Goal: Task Accomplishment & Management: Manage account settings

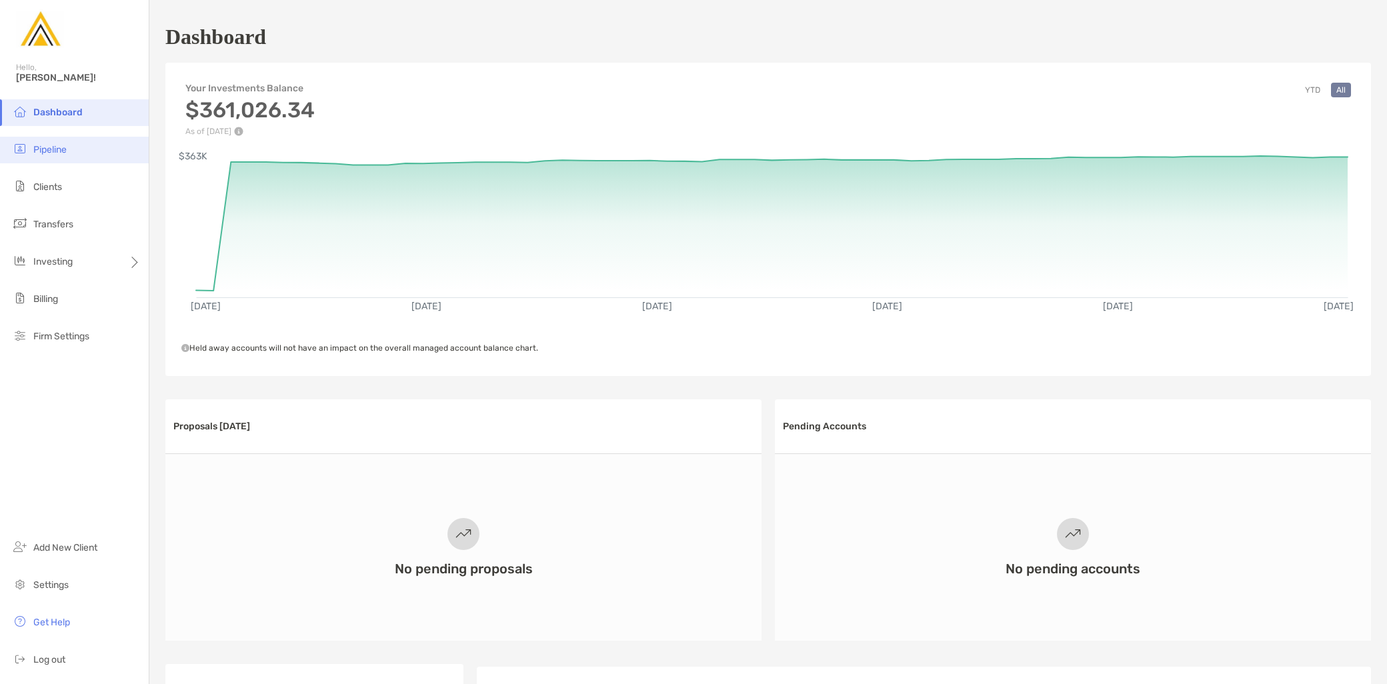
click at [81, 151] on li "Pipeline" at bounding box center [74, 150] width 149 height 27
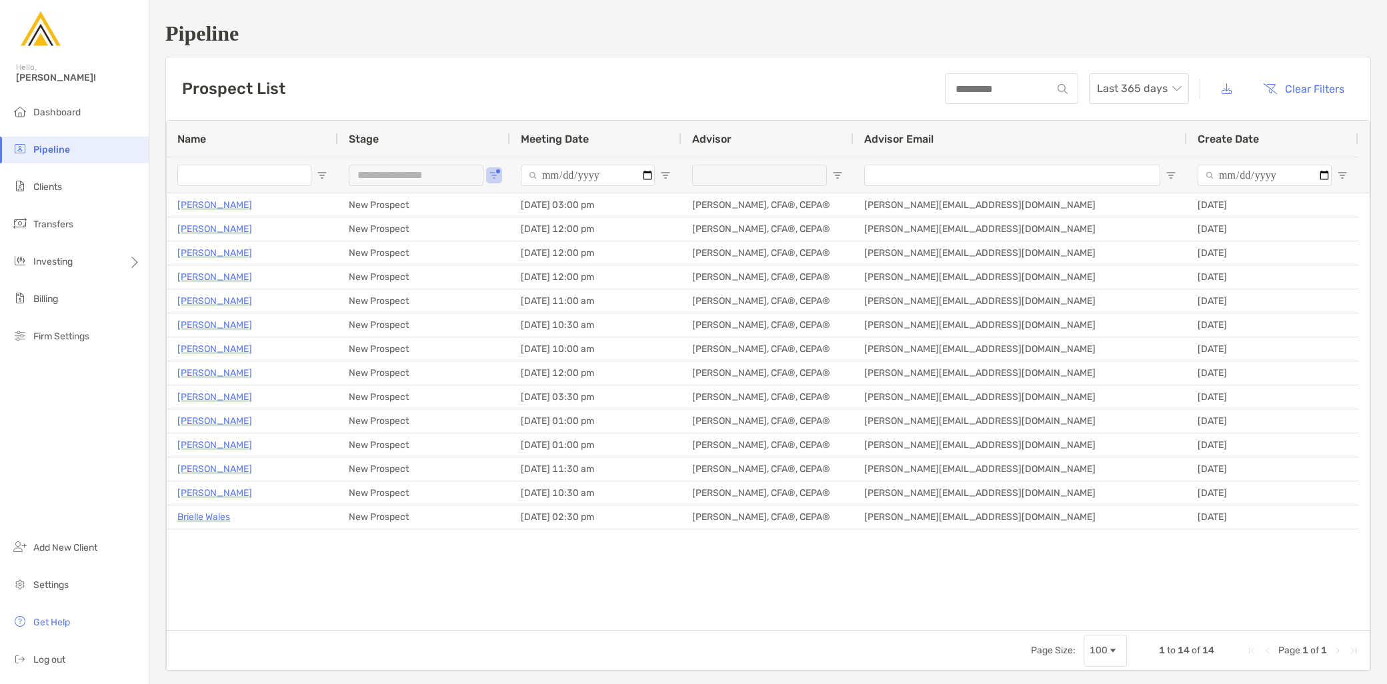
click at [495, 165] on div "**********" at bounding box center [424, 175] width 172 height 36
click at [498, 176] on span "Open Filter Menu" at bounding box center [494, 175] width 11 height 11
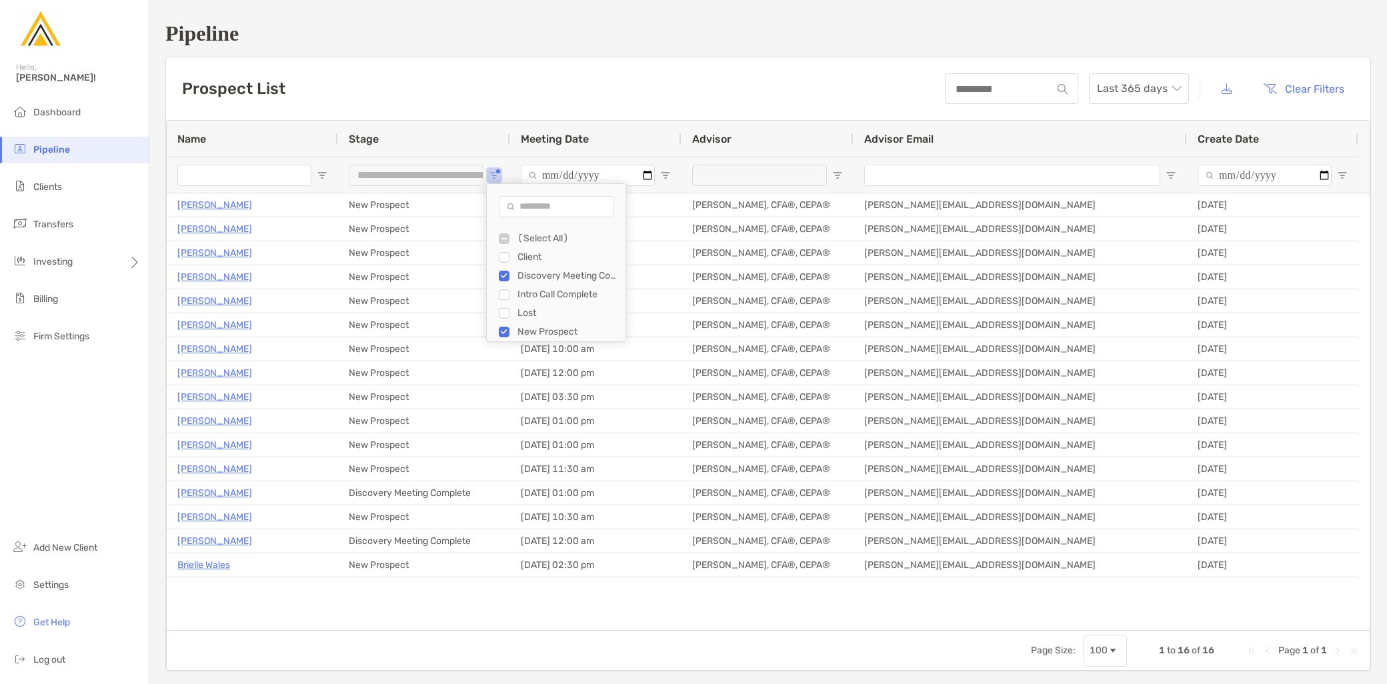
type input "**********"
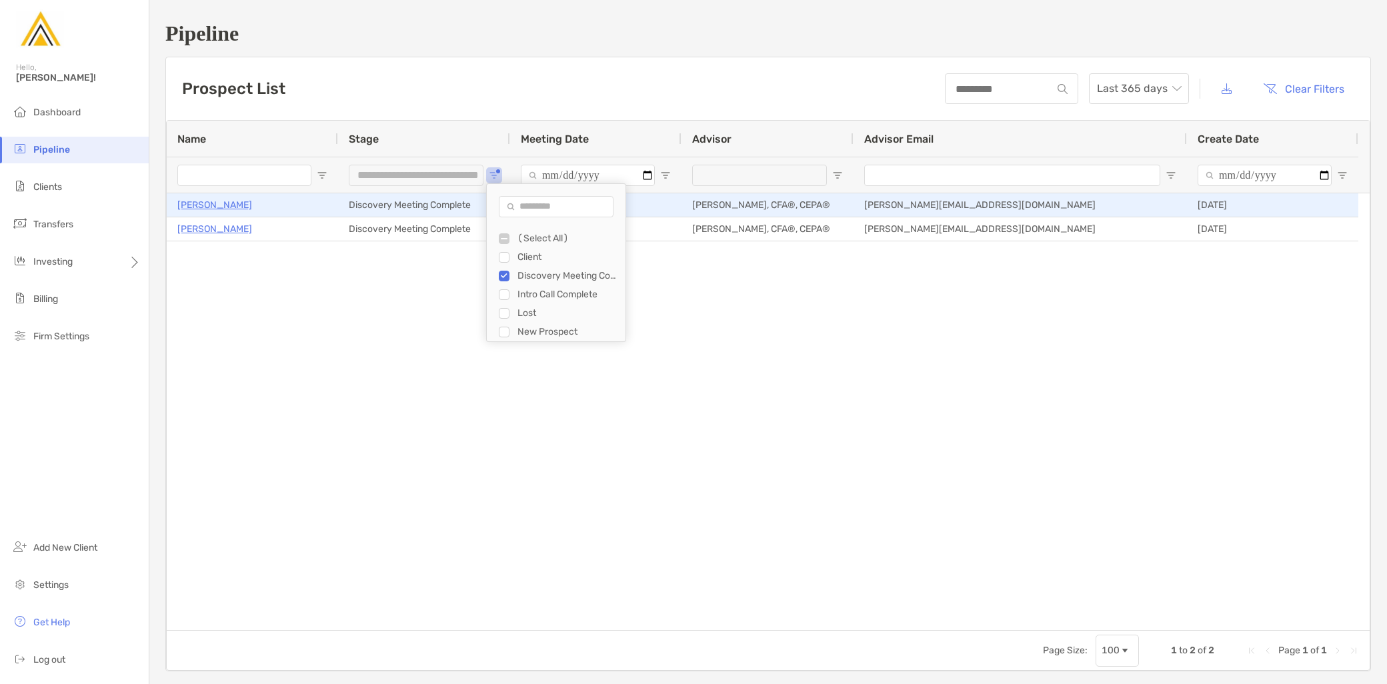
click at [213, 211] on p "David Sivin" at bounding box center [214, 205] width 75 height 17
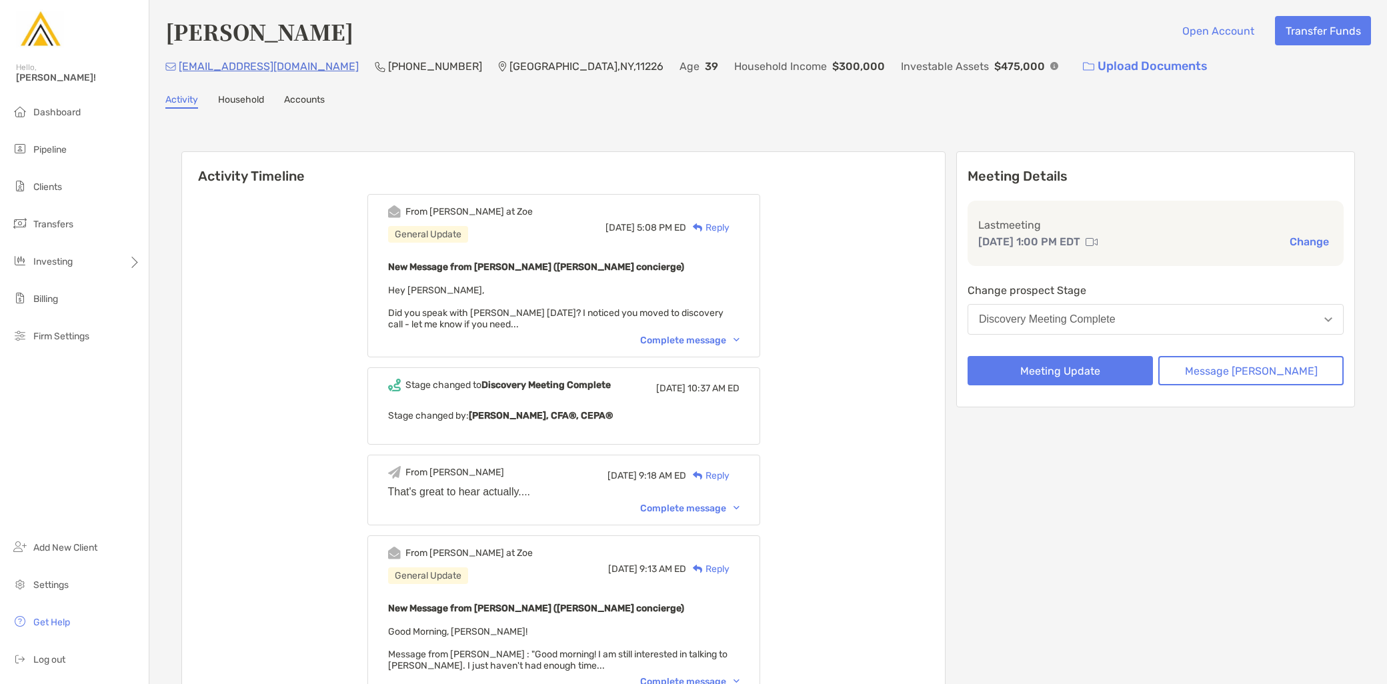
click at [721, 335] on div "Complete message" at bounding box center [689, 340] width 99 height 11
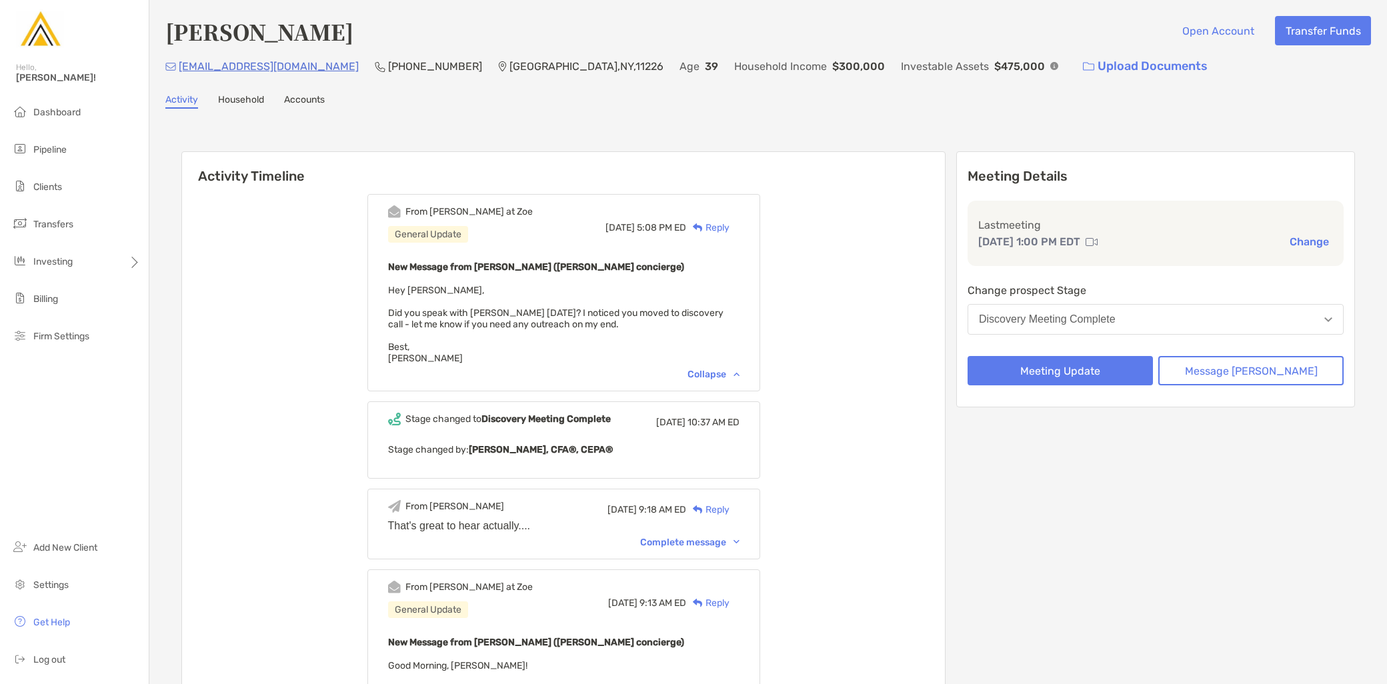
click at [729, 227] on div "Reply" at bounding box center [707, 228] width 43 height 14
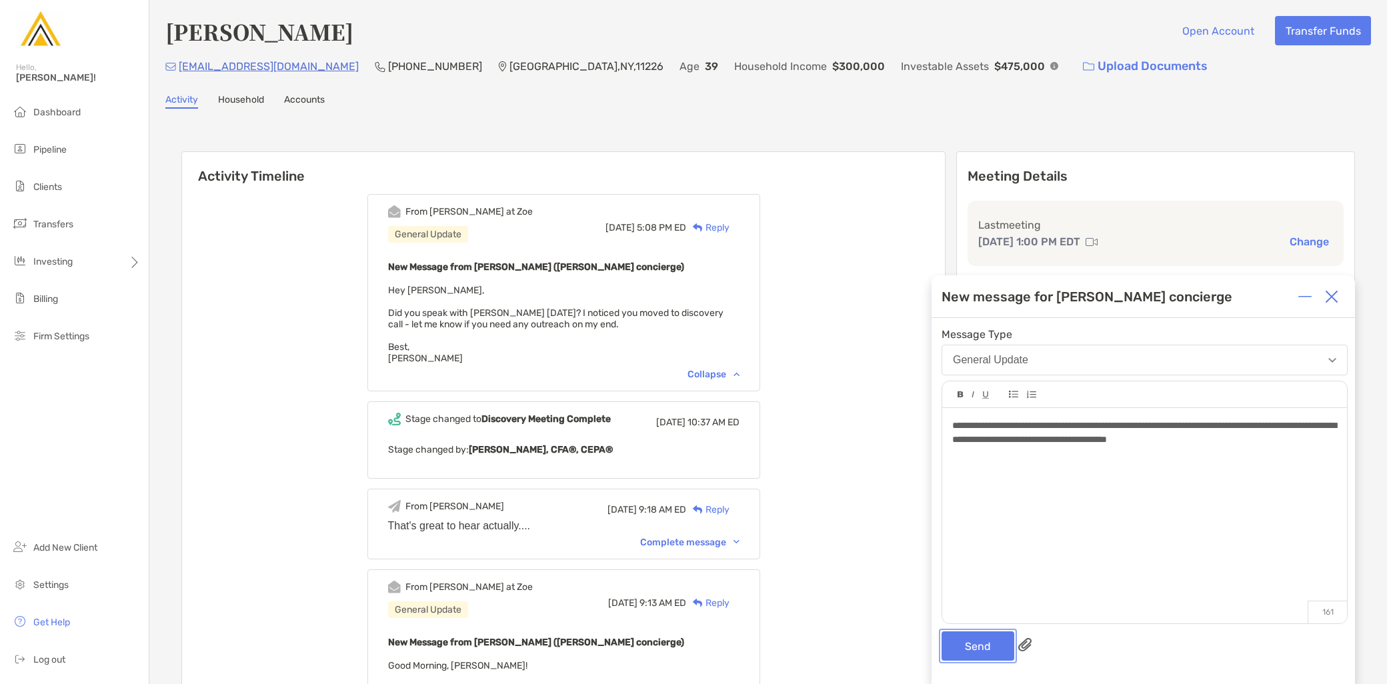
click at [984, 643] on button "Send" at bounding box center [977, 645] width 73 height 29
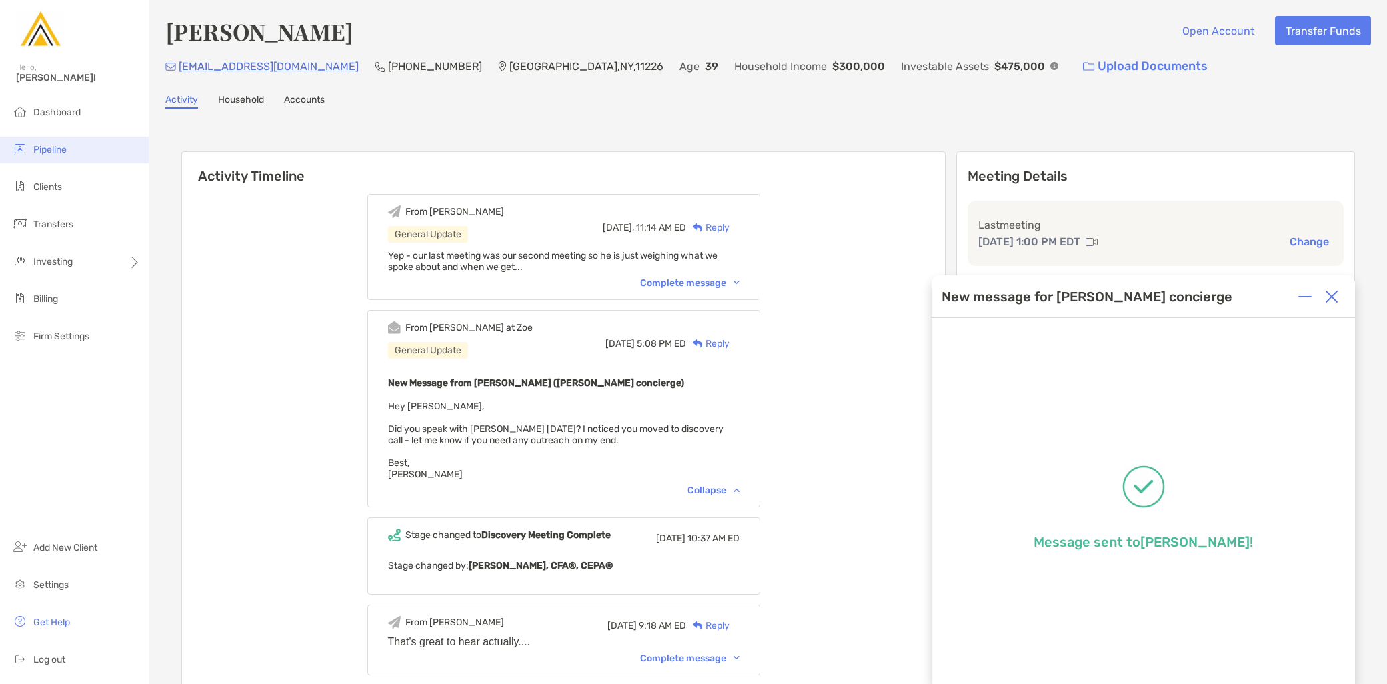
click at [91, 149] on li "Pipeline" at bounding box center [74, 150] width 149 height 27
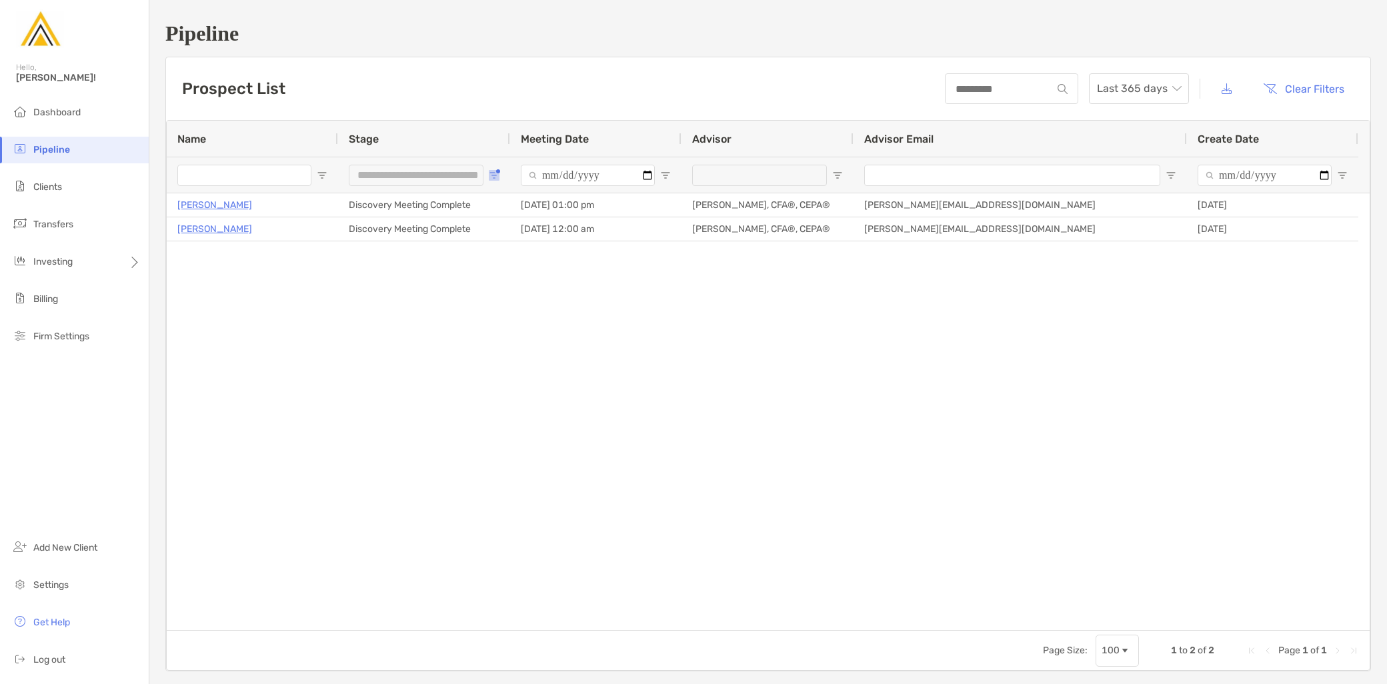
click at [489, 177] on span "Open Filter Menu" at bounding box center [494, 175] width 11 height 11
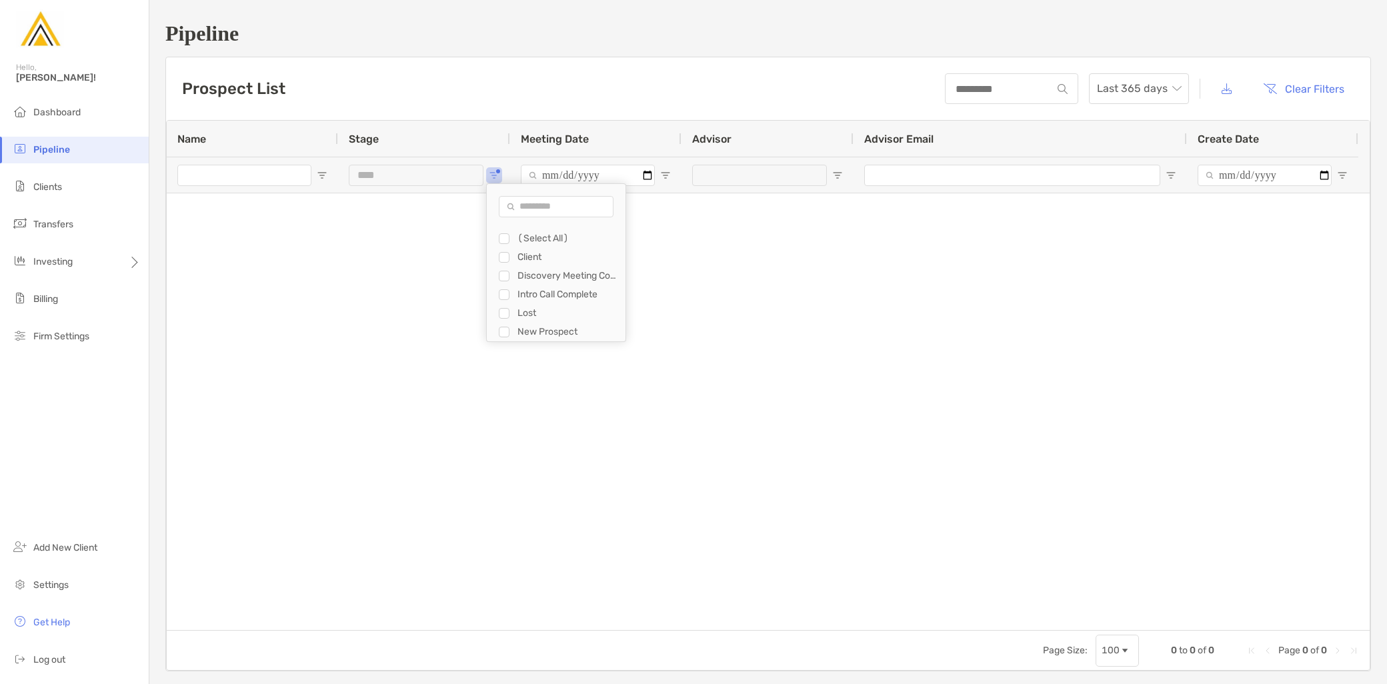
click at [509, 287] on div "Intro Call Complete" at bounding box center [562, 294] width 127 height 19
click at [509, 295] on div "Intro Call Complete" at bounding box center [562, 294] width 127 height 19
click at [499, 300] on div "Intro Call Complete" at bounding box center [562, 294] width 127 height 19
type input "**********"
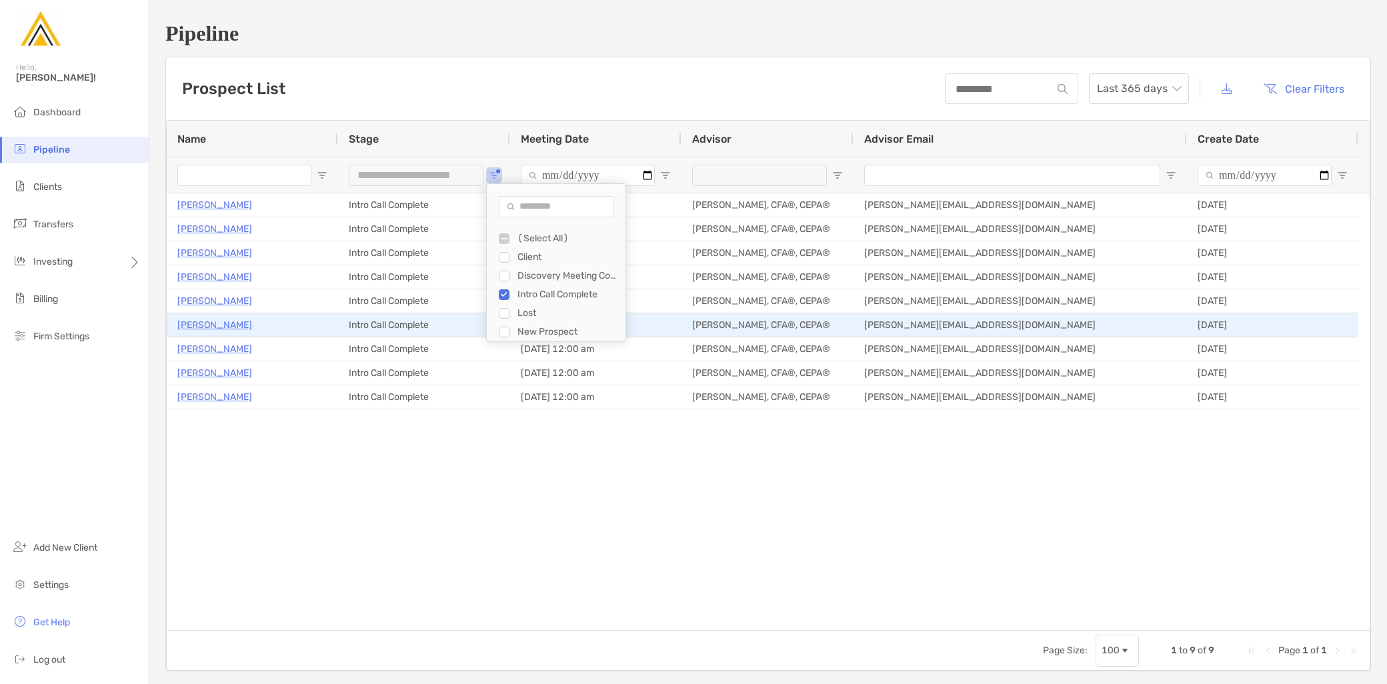
click at [225, 324] on p "[PERSON_NAME]" at bounding box center [214, 325] width 75 height 17
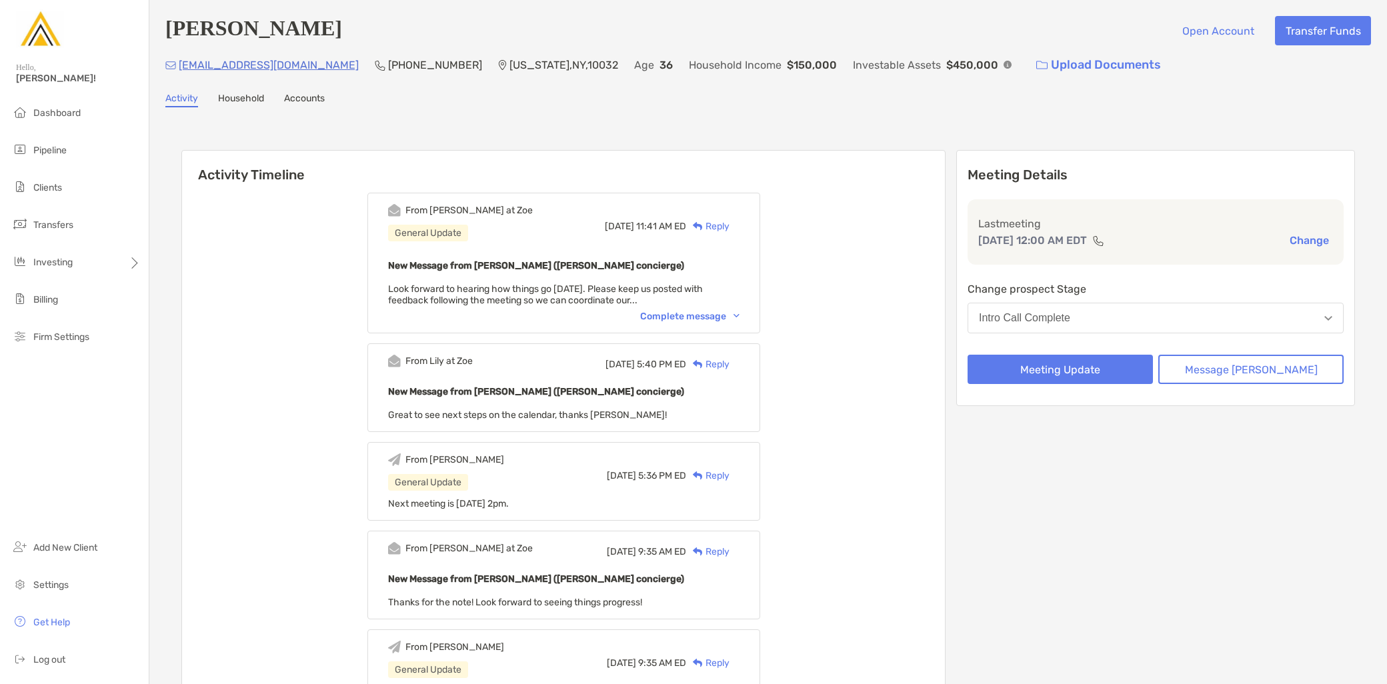
click at [1070, 319] on div "Intro Call Complete" at bounding box center [1024, 318] width 91 height 12
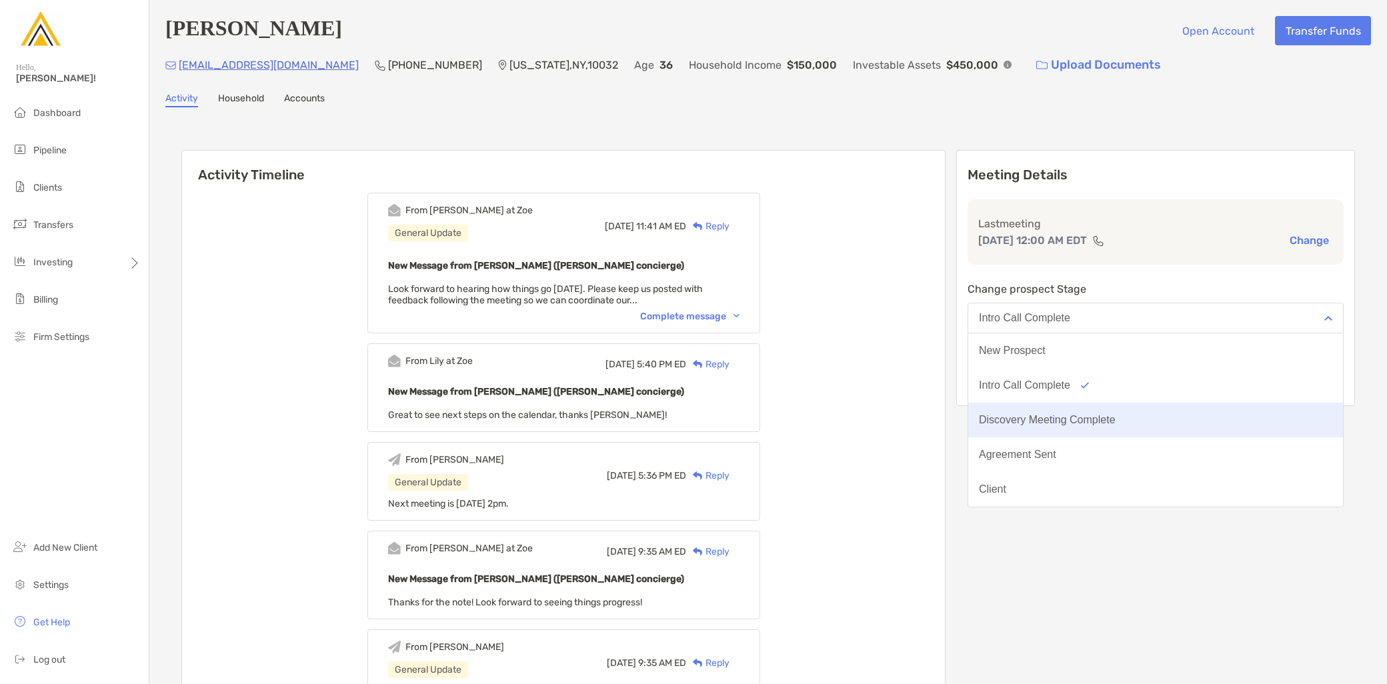
click at [1101, 411] on button "Discovery Meeting Complete" at bounding box center [1155, 420] width 375 height 35
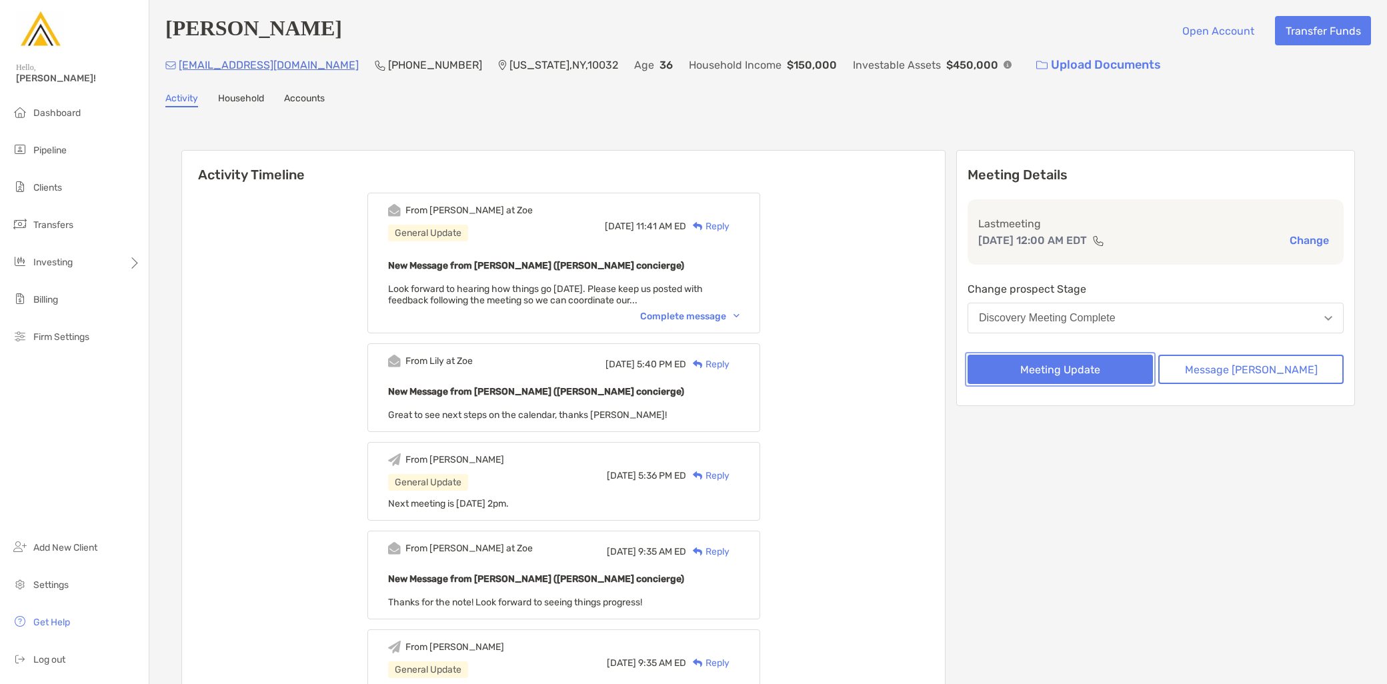
click at [1098, 373] on button "Meeting Update" at bounding box center [1059, 369] width 185 height 29
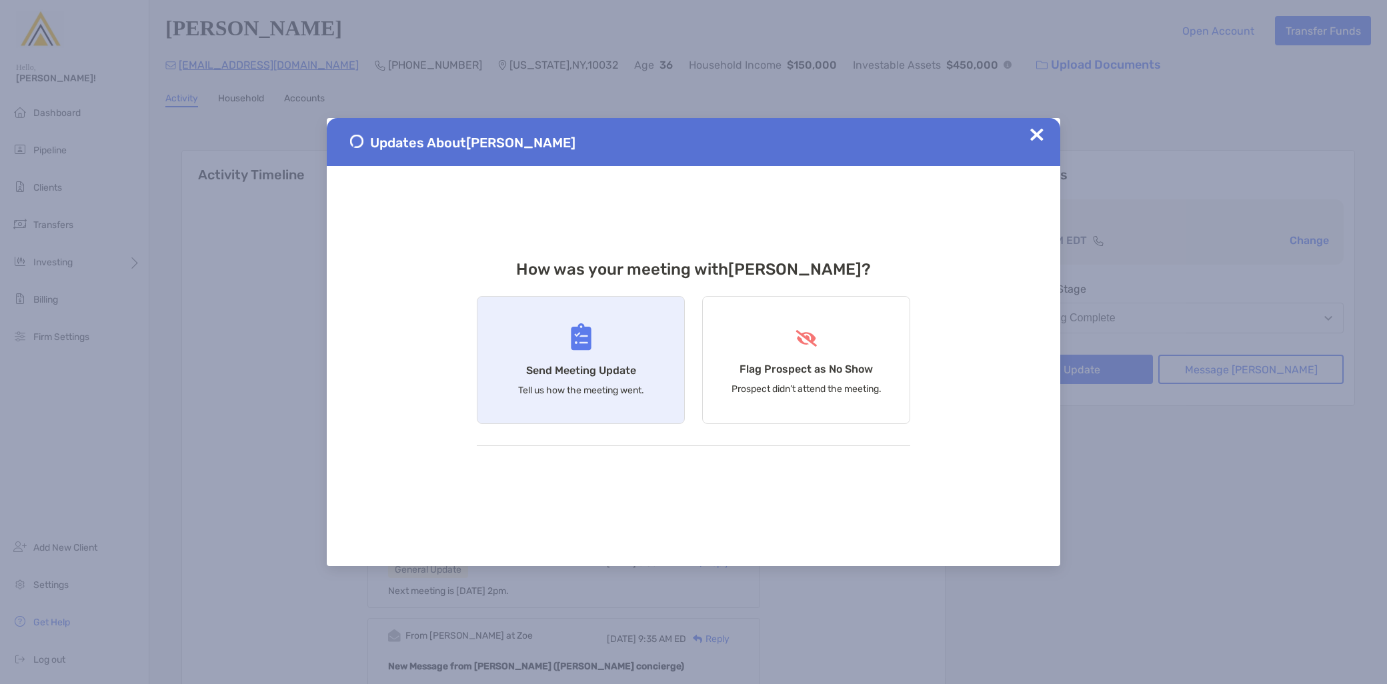
click at [604, 383] on div "Send Meeting Update Tell us how the meeting went." at bounding box center [581, 360] width 208 height 128
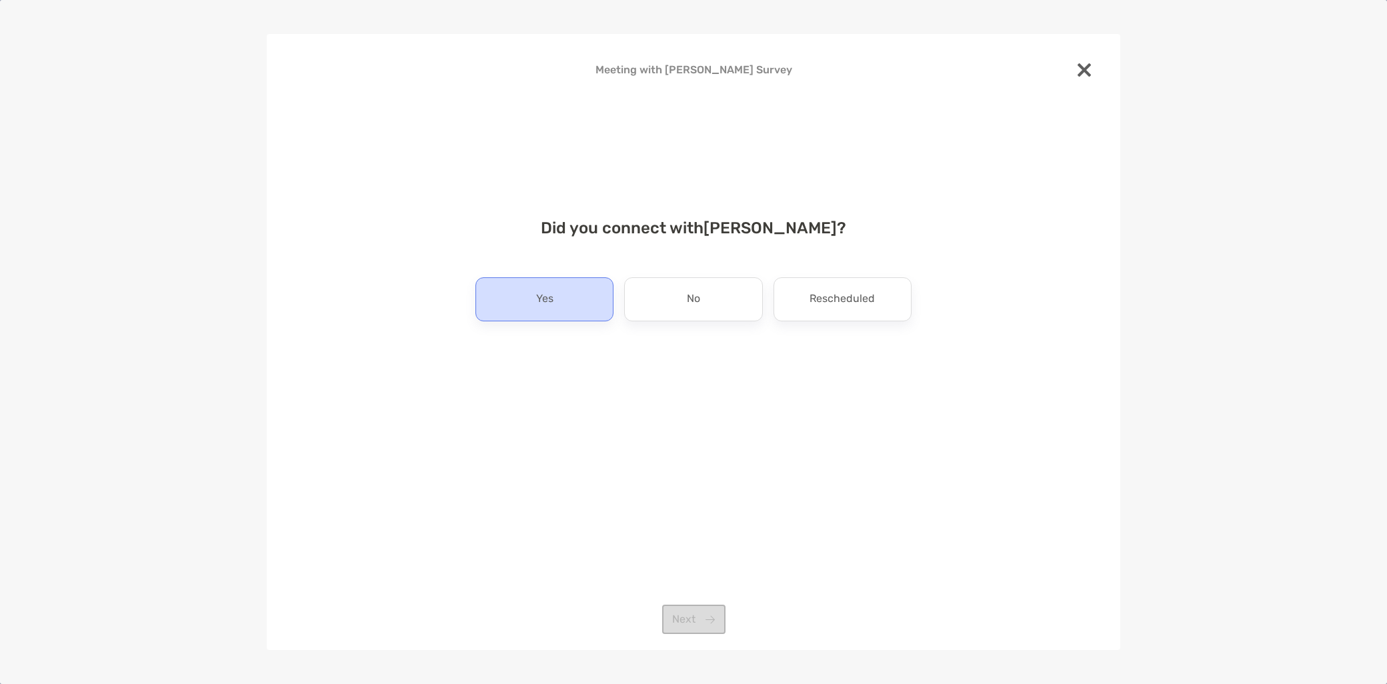
click at [571, 311] on div "Did you connect with Maggie Mcgrath ? Yes No Rescheduled Next" at bounding box center [693, 311] width 811 height 216
click at [569, 301] on div "Yes" at bounding box center [544, 299] width 138 height 44
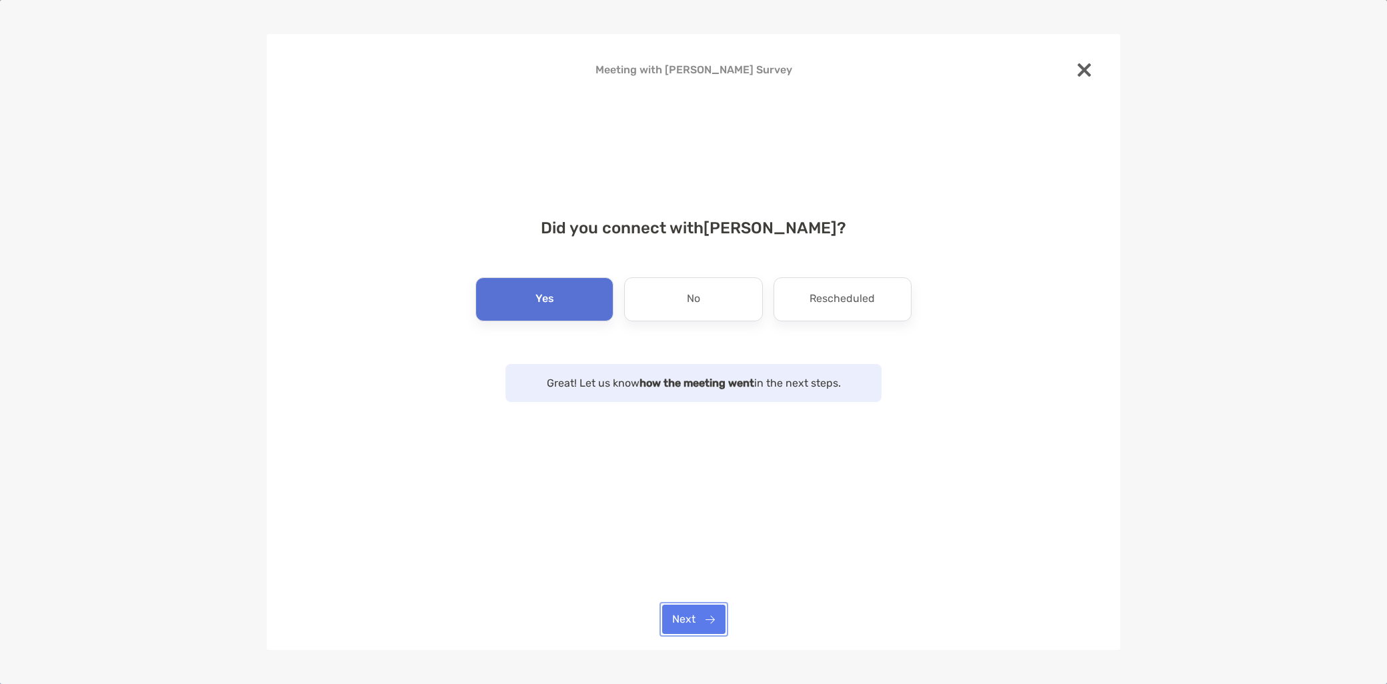
click at [710, 618] on button "Next" at bounding box center [693, 619] width 63 height 29
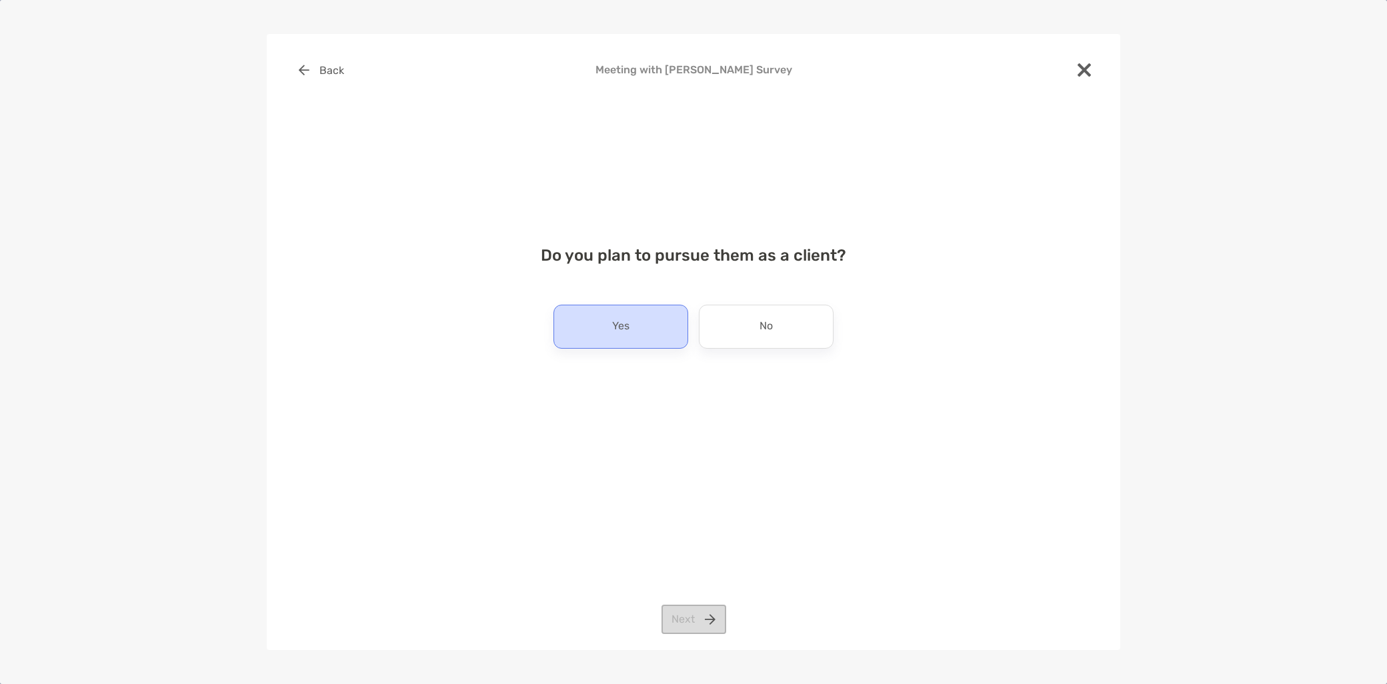
click at [655, 343] on div "Yes" at bounding box center [620, 327] width 135 height 44
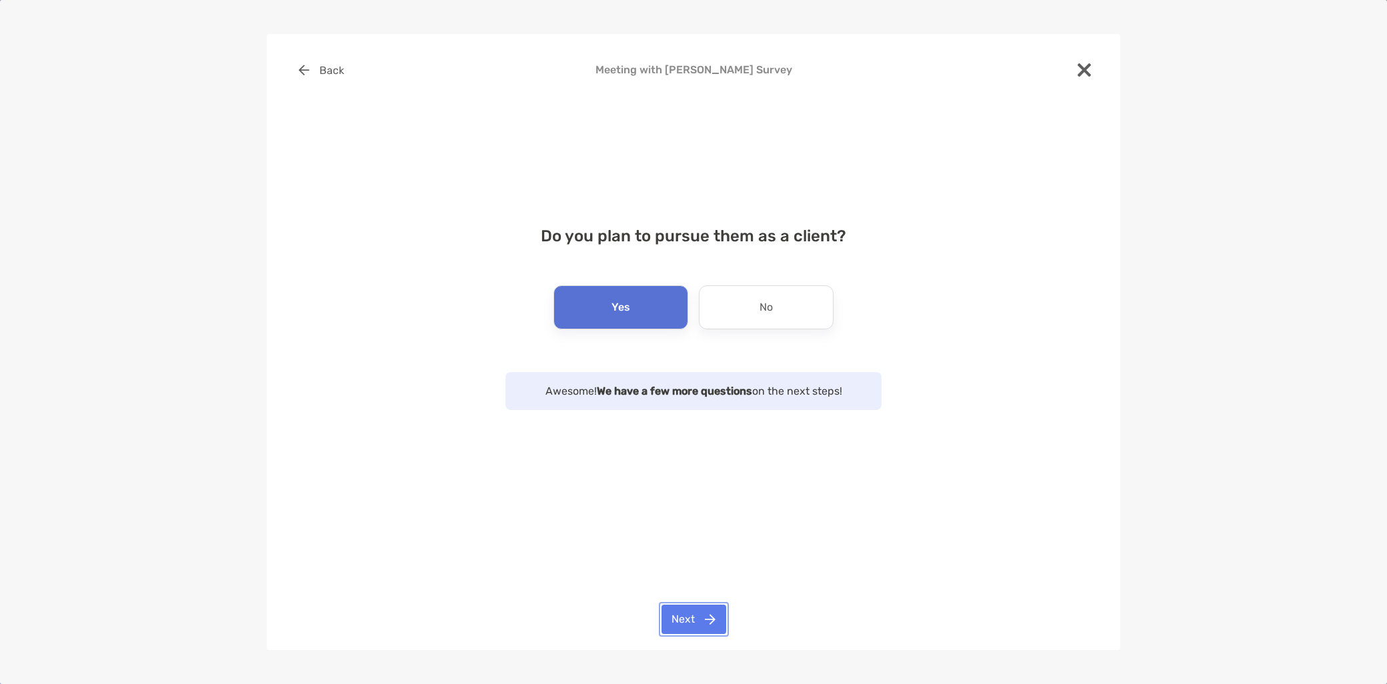
click at [713, 609] on button "Next" at bounding box center [693, 619] width 65 height 29
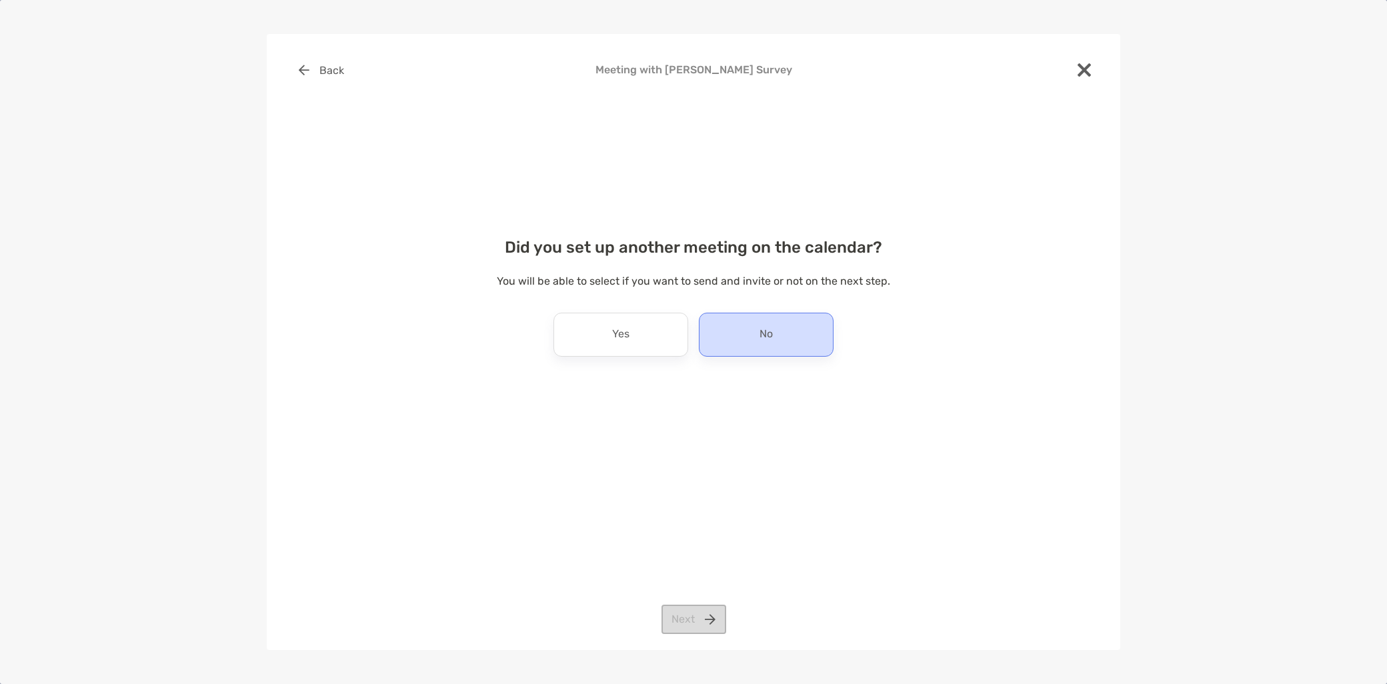
click at [777, 343] on div "No" at bounding box center [766, 335] width 135 height 44
click at [703, 619] on button "Next" at bounding box center [693, 619] width 65 height 29
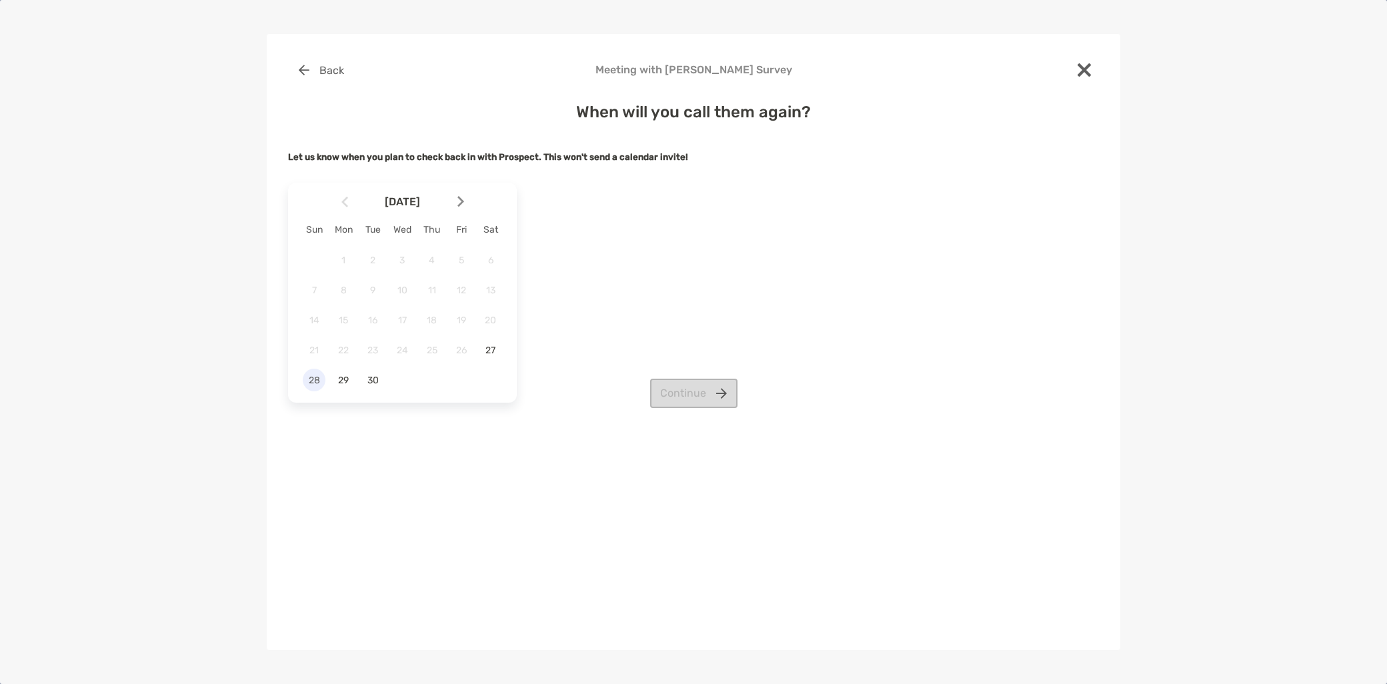
click at [315, 377] on span "28" at bounding box center [314, 380] width 23 height 11
click at [697, 403] on button "Continue" at bounding box center [693, 393] width 87 height 29
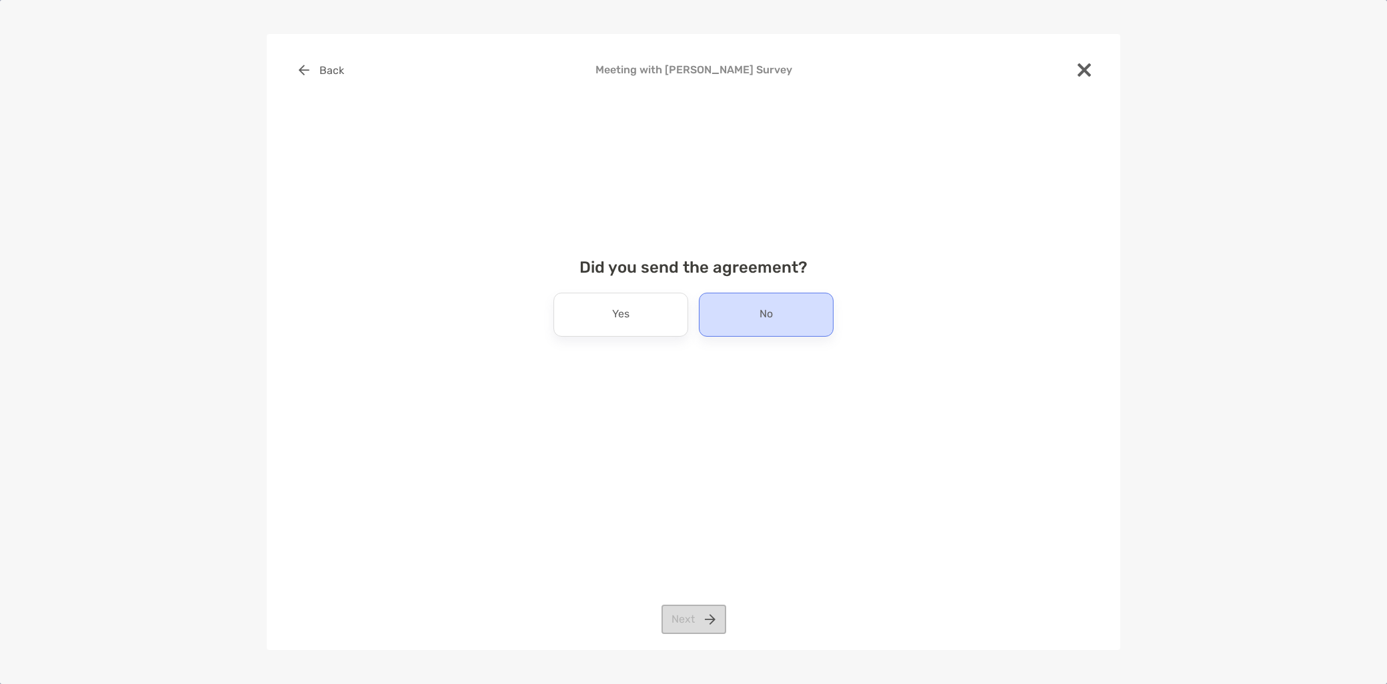
click at [751, 319] on div "No" at bounding box center [766, 315] width 135 height 44
click at [692, 629] on button "Next" at bounding box center [693, 619] width 65 height 29
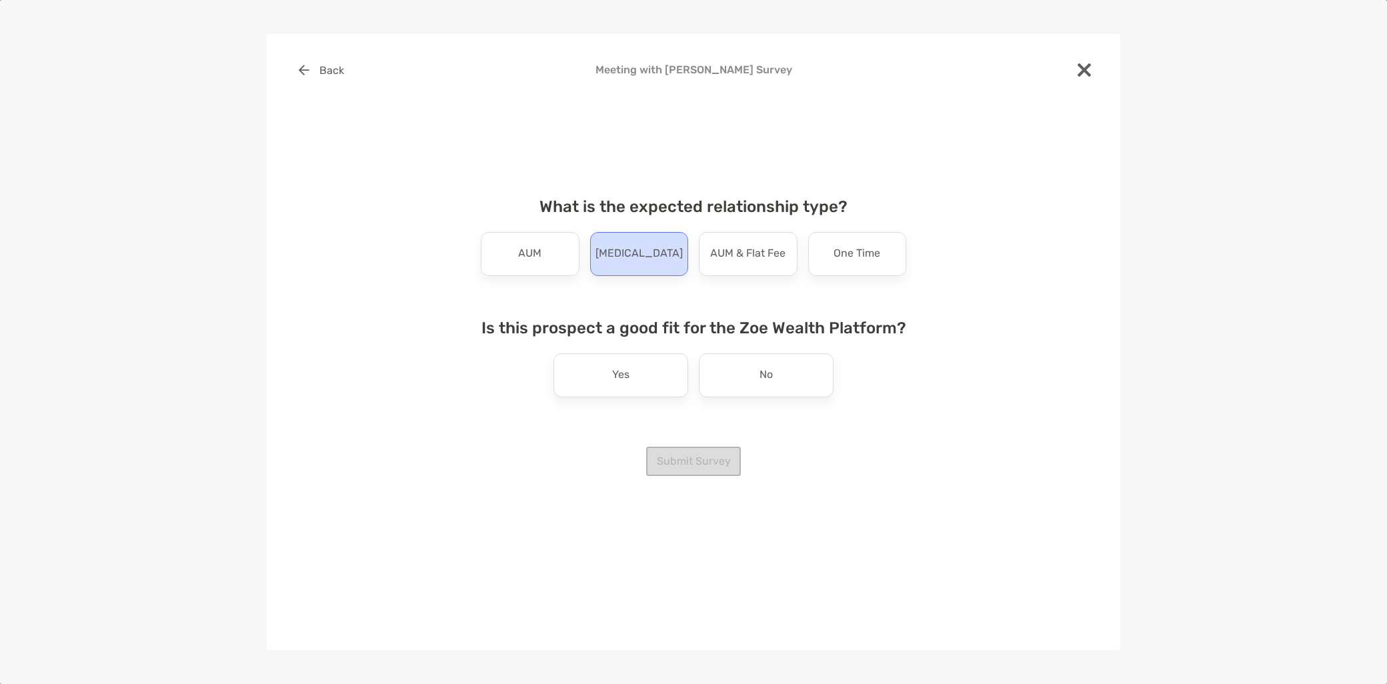
click at [643, 264] on p "Retainer" at bounding box center [638, 253] width 87 height 21
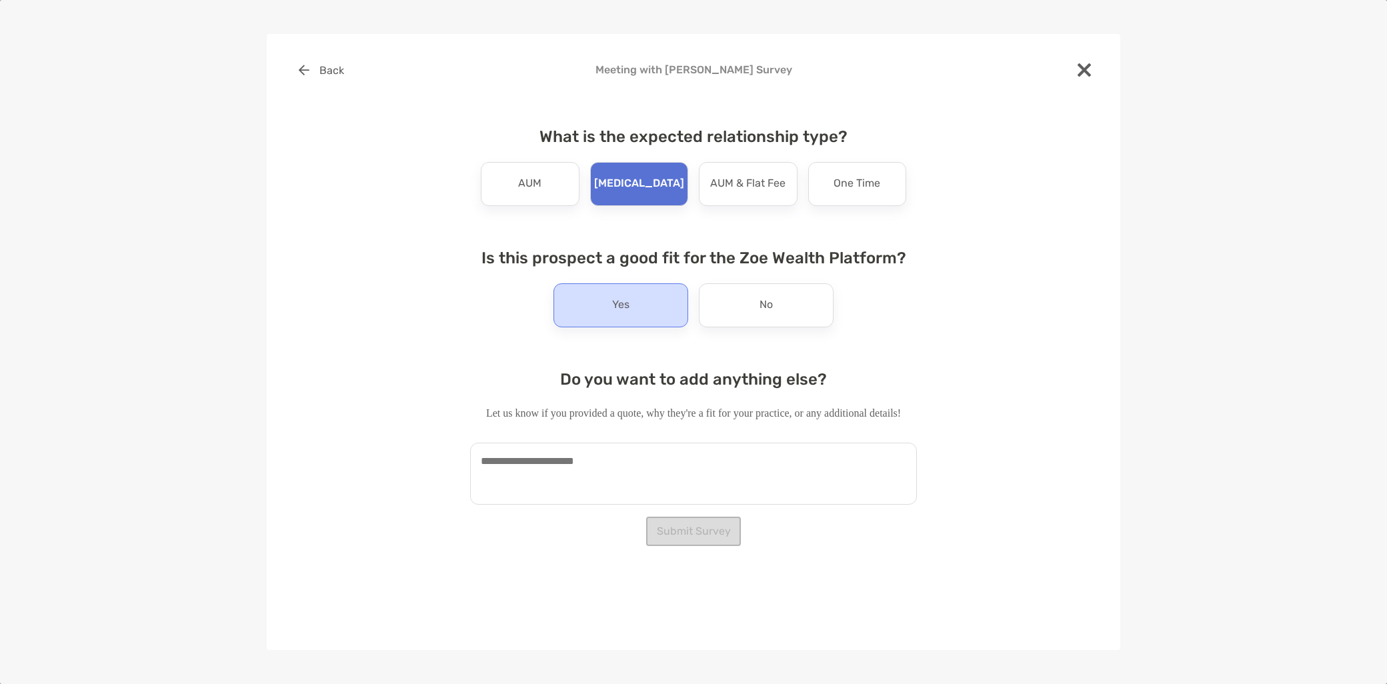
click at [649, 309] on div "Yes" at bounding box center [620, 305] width 135 height 44
click at [599, 485] on textarea at bounding box center [693, 474] width 447 height 62
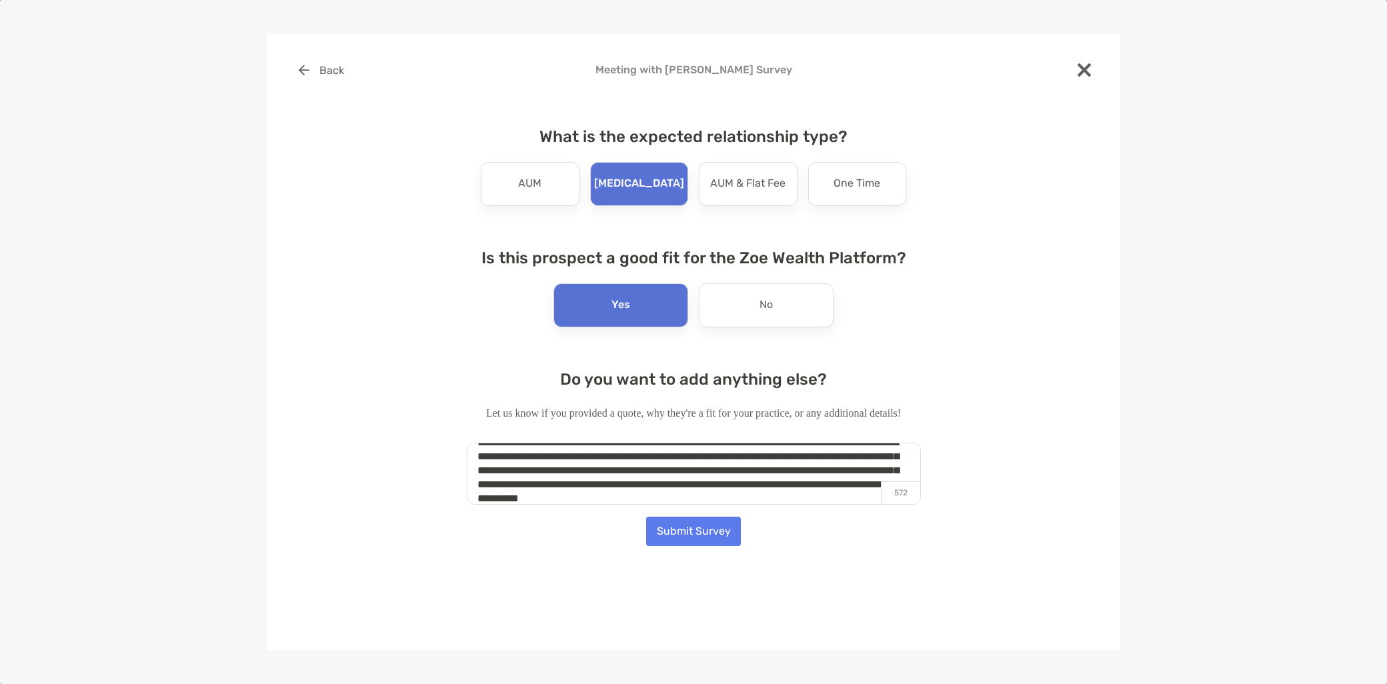
scroll to position [33, 0]
type textarea "**********"
click at [700, 533] on button "Submit Survey" at bounding box center [693, 531] width 95 height 29
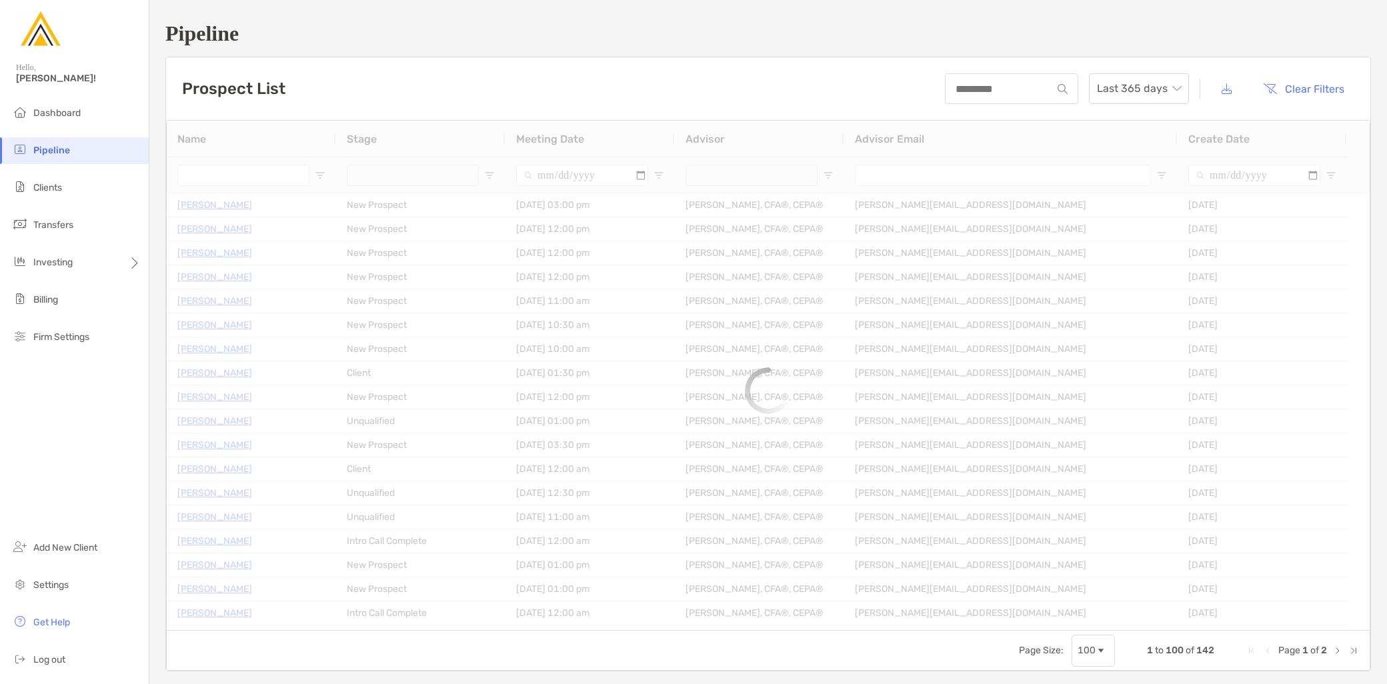
type input "**********"
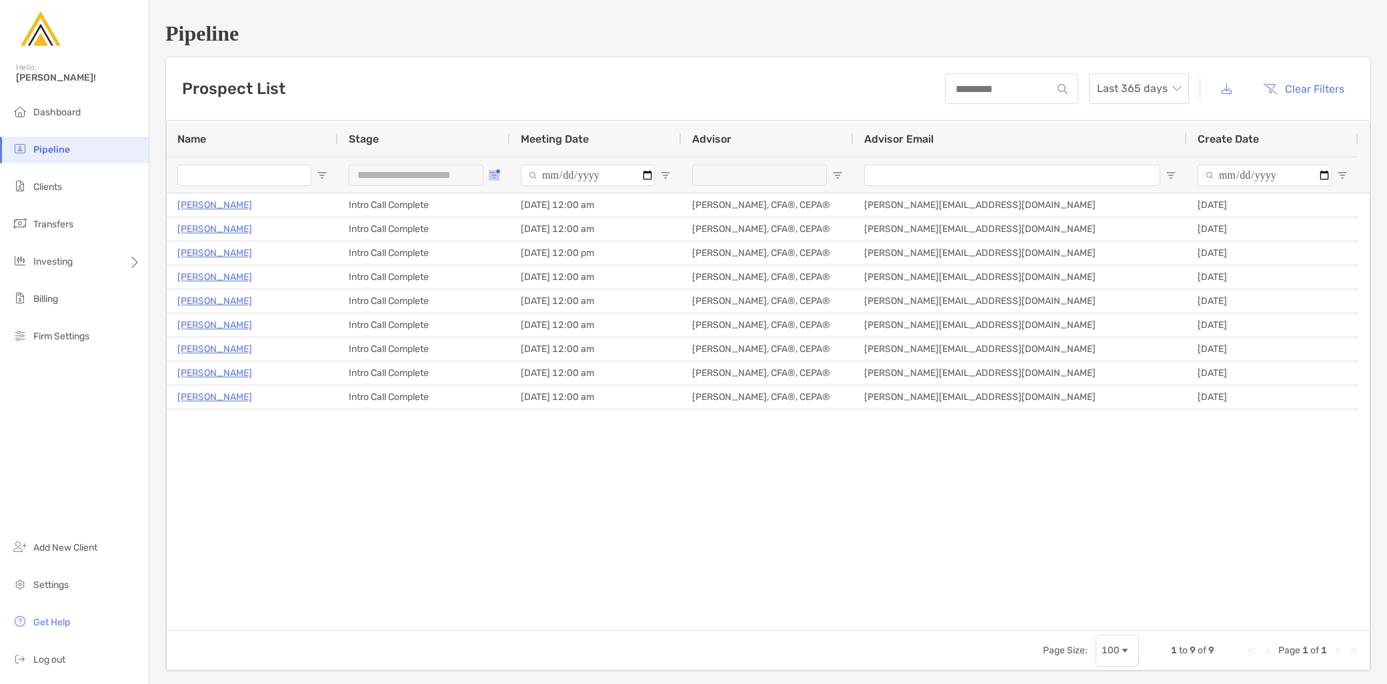
click at [496, 177] on span "Open Filter Menu" at bounding box center [494, 175] width 11 height 11
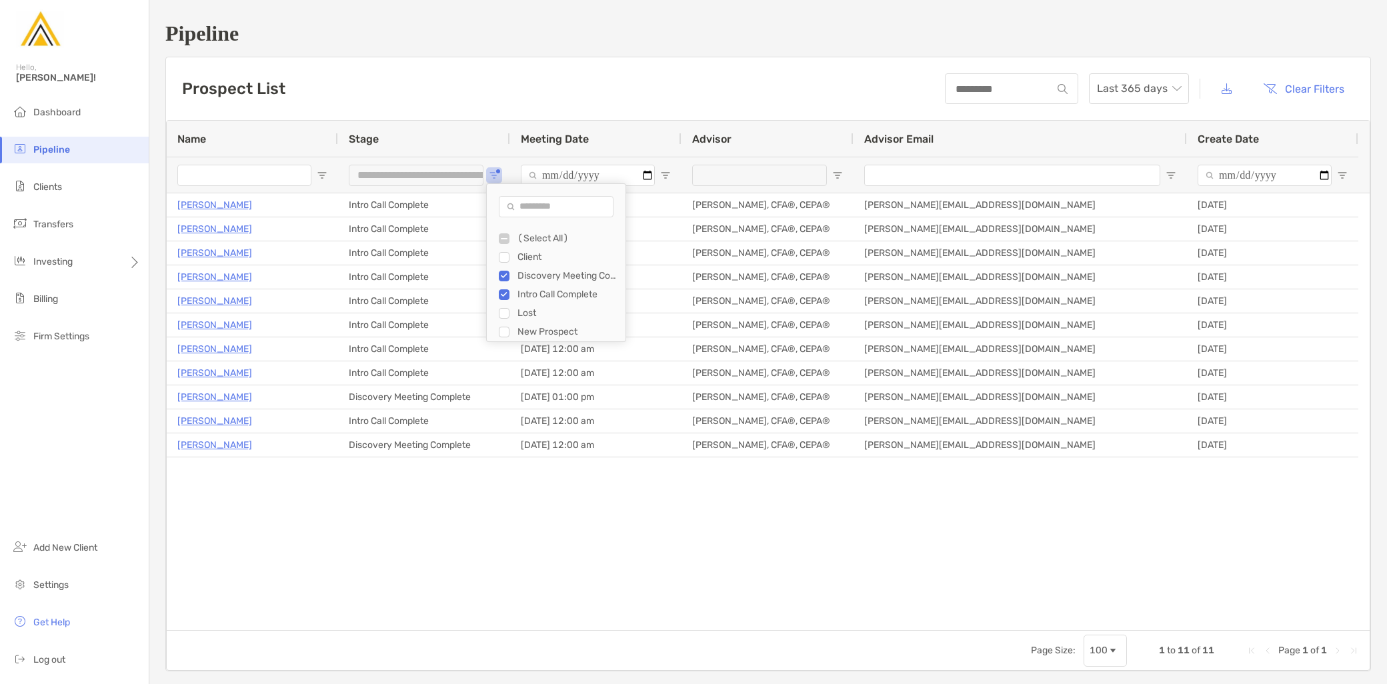
type input "**********"
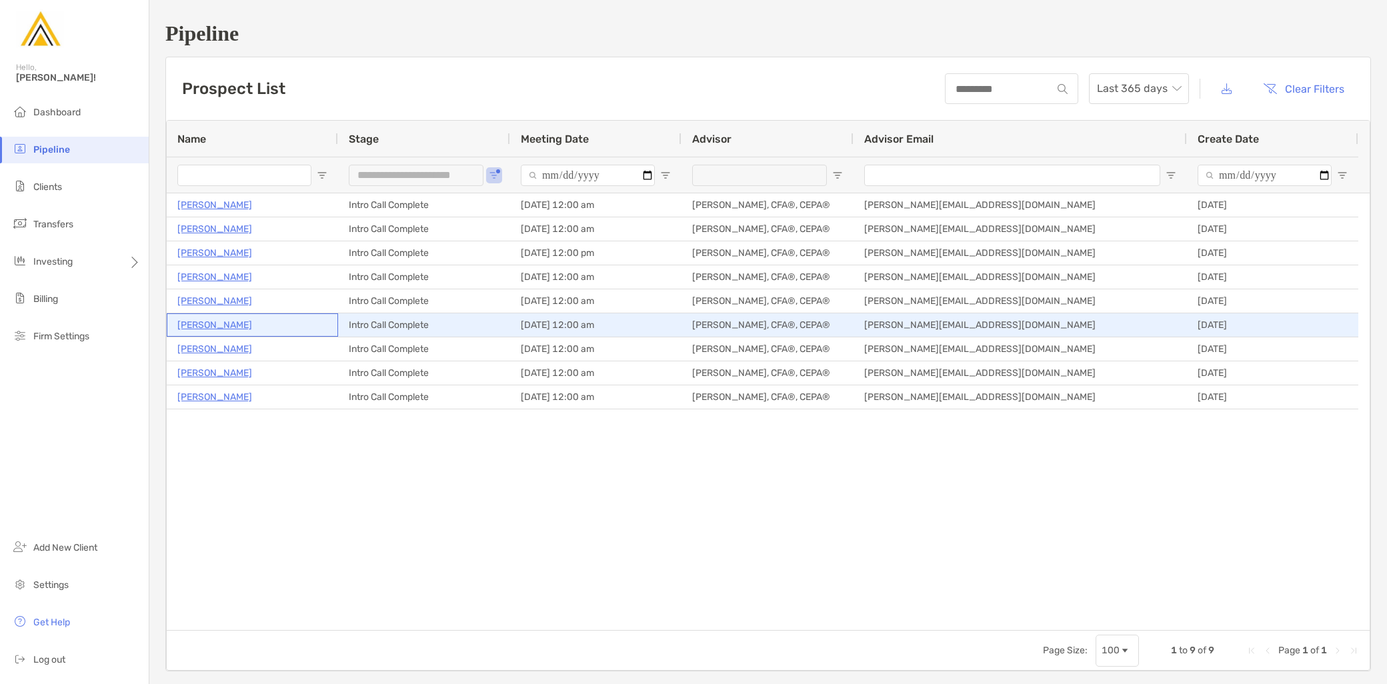
click at [227, 325] on p "[PERSON_NAME]" at bounding box center [214, 325] width 75 height 17
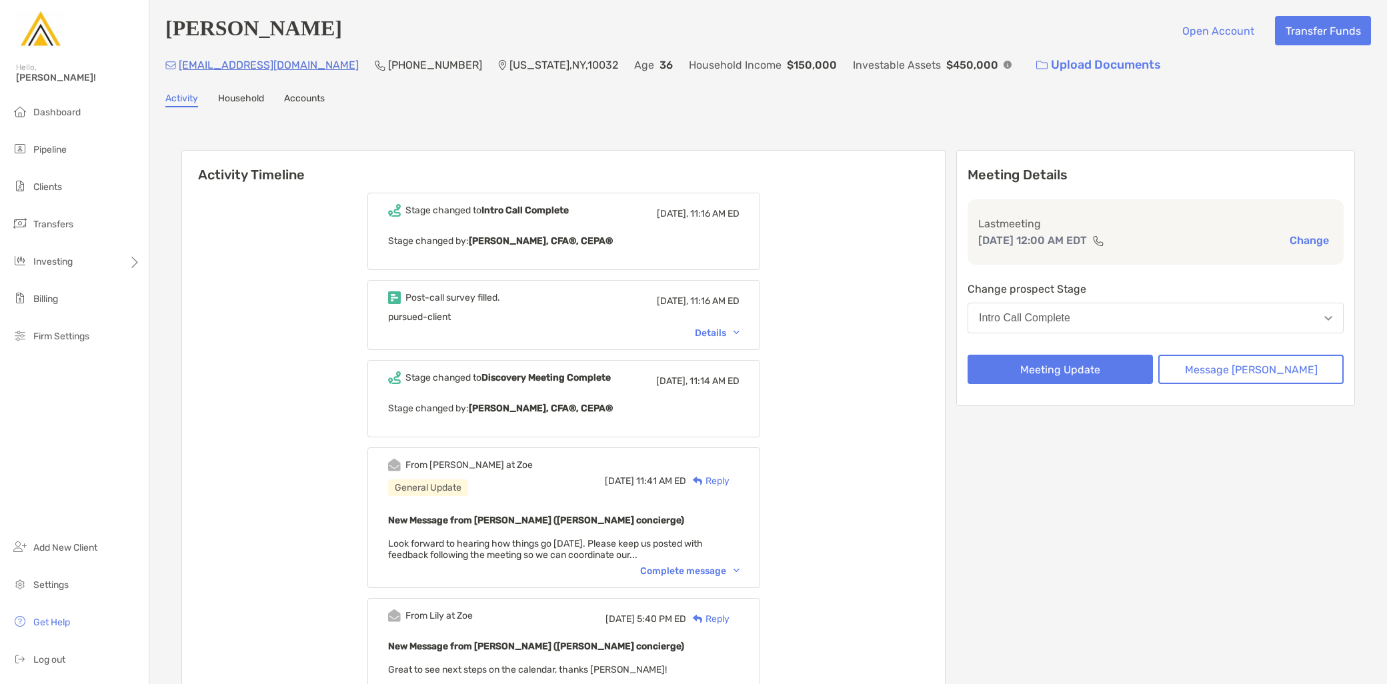
click at [1157, 315] on button "Intro Call Complete" at bounding box center [1155, 318] width 376 height 31
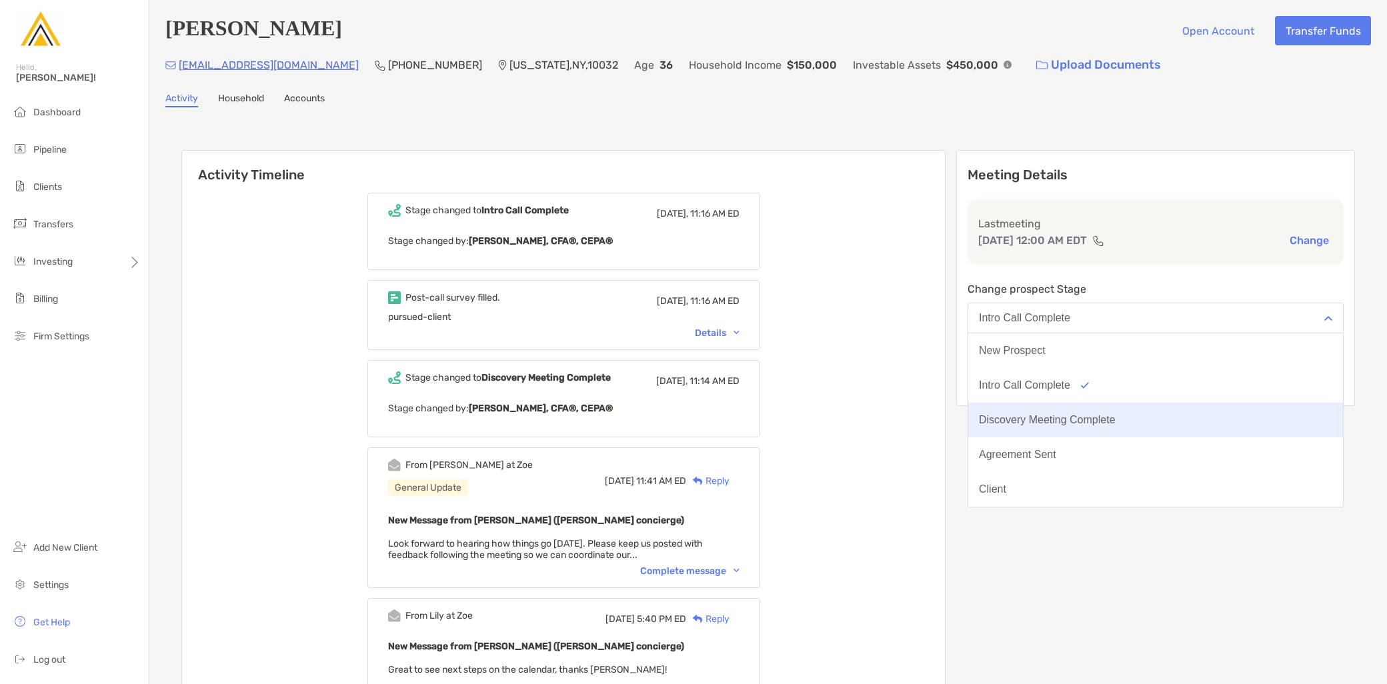
click at [1110, 412] on button "Discovery Meeting Complete" at bounding box center [1155, 420] width 375 height 35
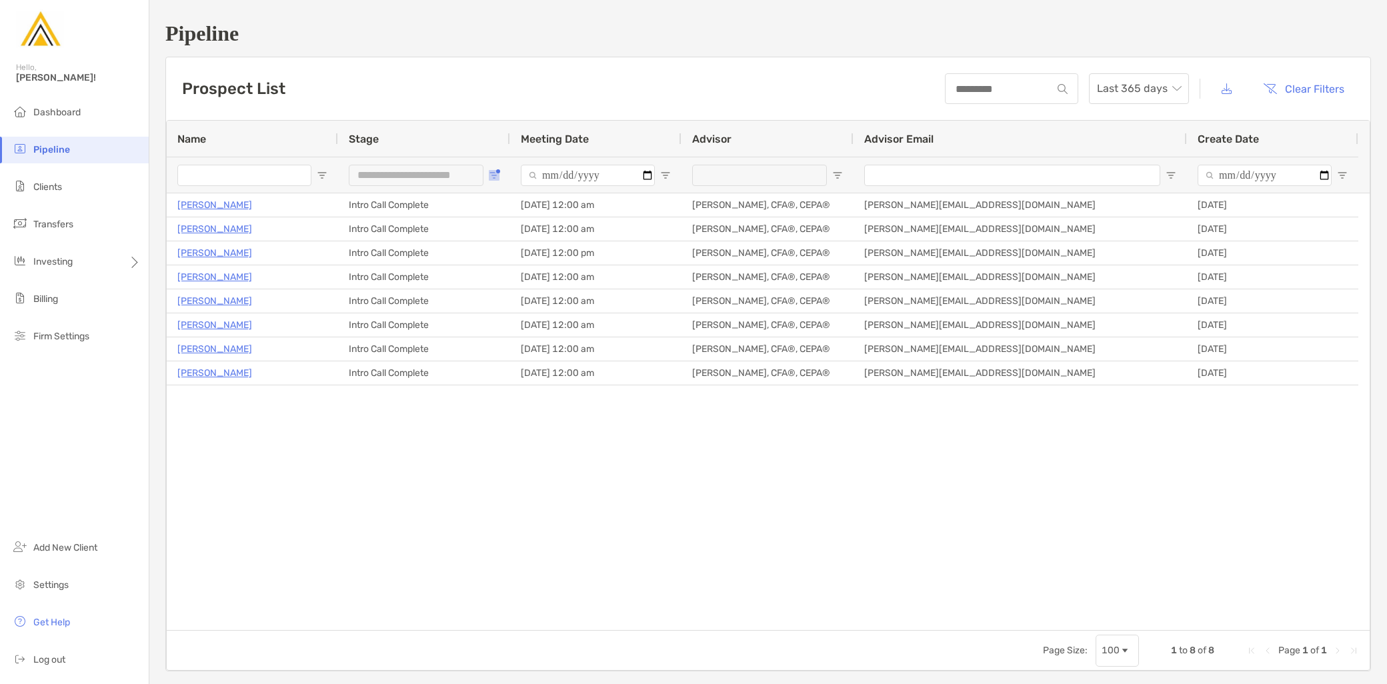
click at [489, 175] on span "Open Filter Menu" at bounding box center [494, 175] width 11 height 11
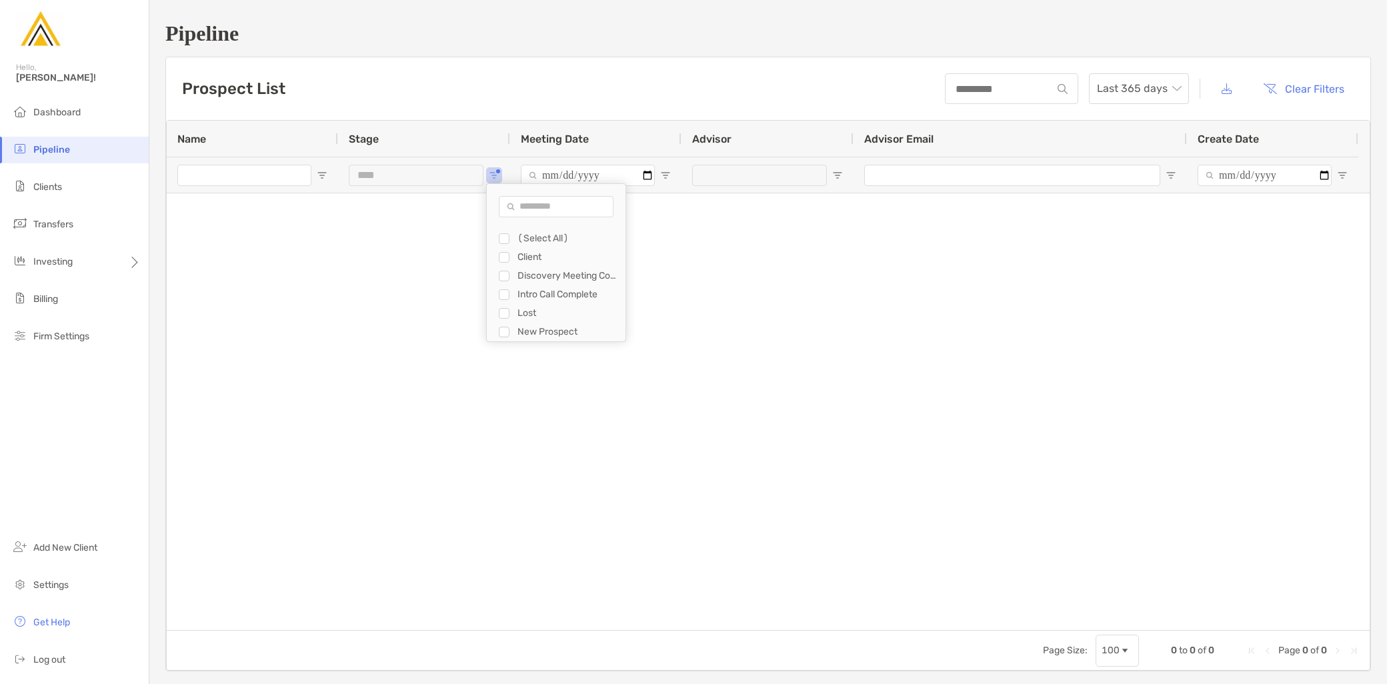
type input "**********"
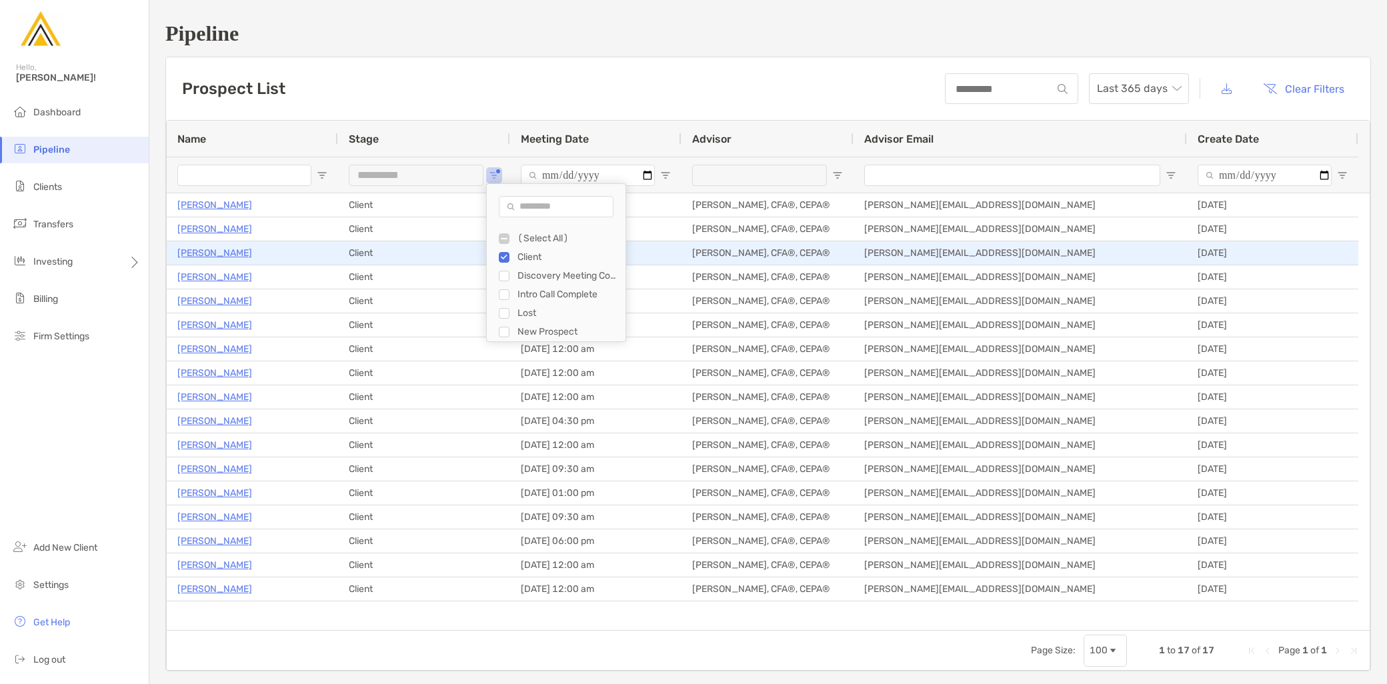
click at [223, 253] on p "[PERSON_NAME]" at bounding box center [214, 253] width 75 height 17
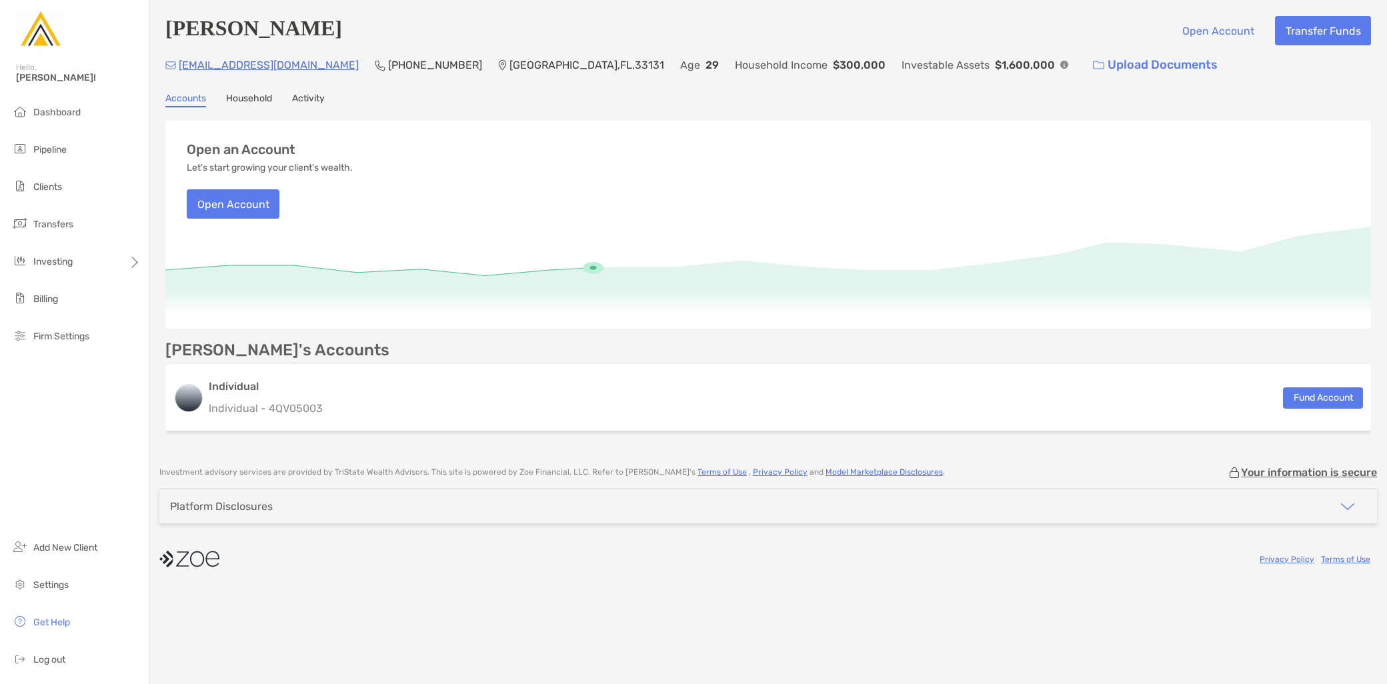
click at [314, 102] on link "Activity" at bounding box center [308, 100] width 33 height 15
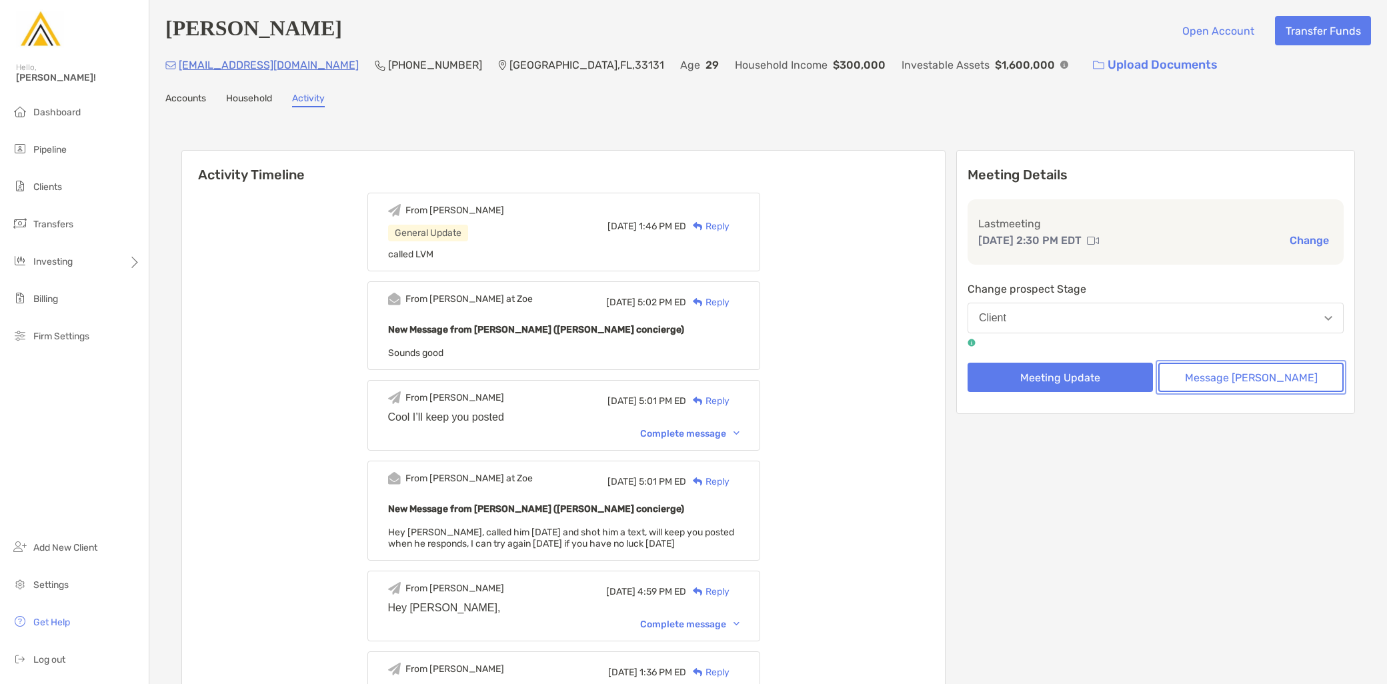
click at [1231, 379] on button "Message [PERSON_NAME]" at bounding box center [1250, 377] width 185 height 29
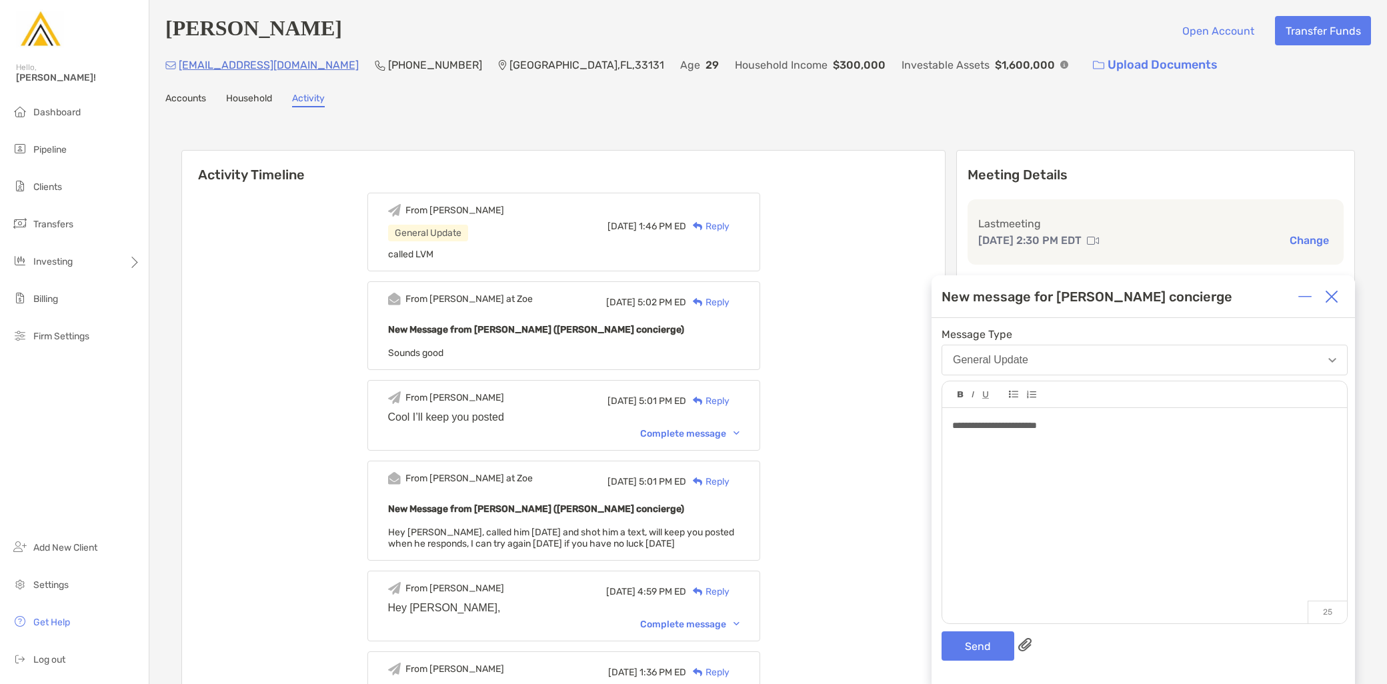
click at [983, 631] on div "**********" at bounding box center [1142, 501] width 423 height 366
click at [984, 647] on button "Send" at bounding box center [977, 645] width 73 height 29
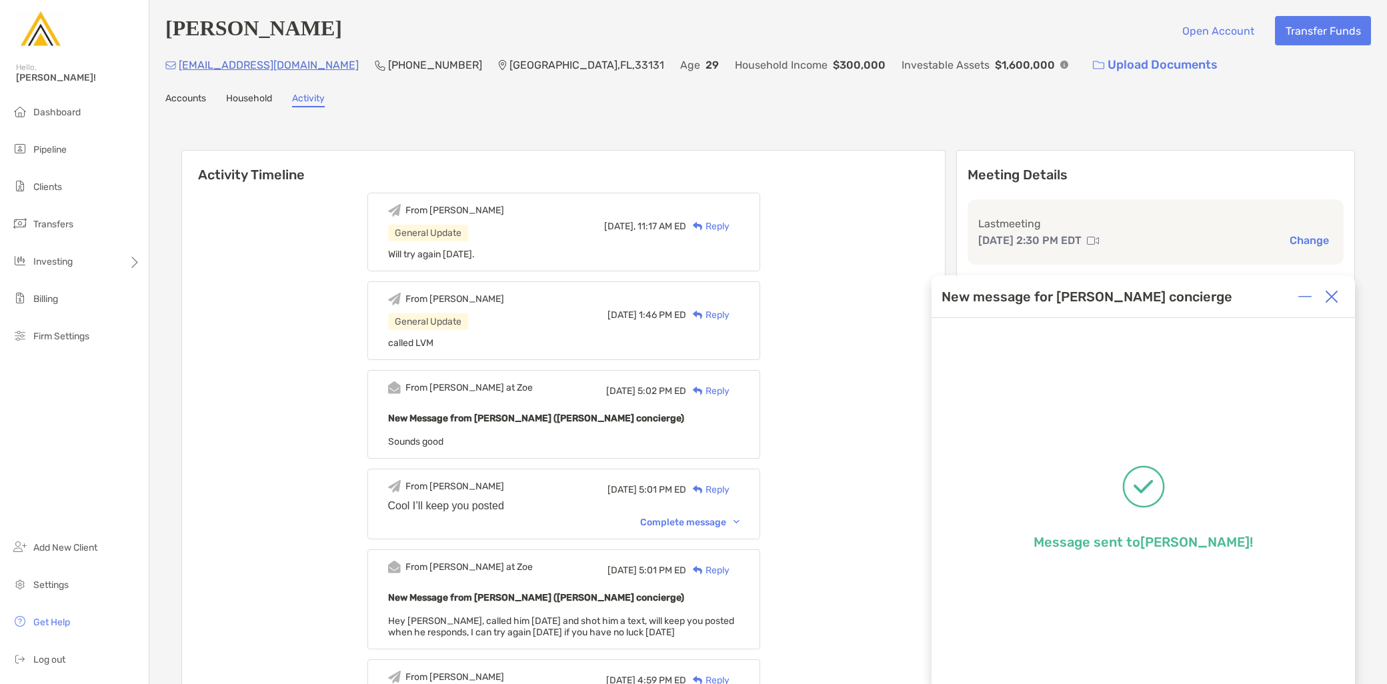
click at [1328, 295] on img at bounding box center [1331, 296] width 13 height 13
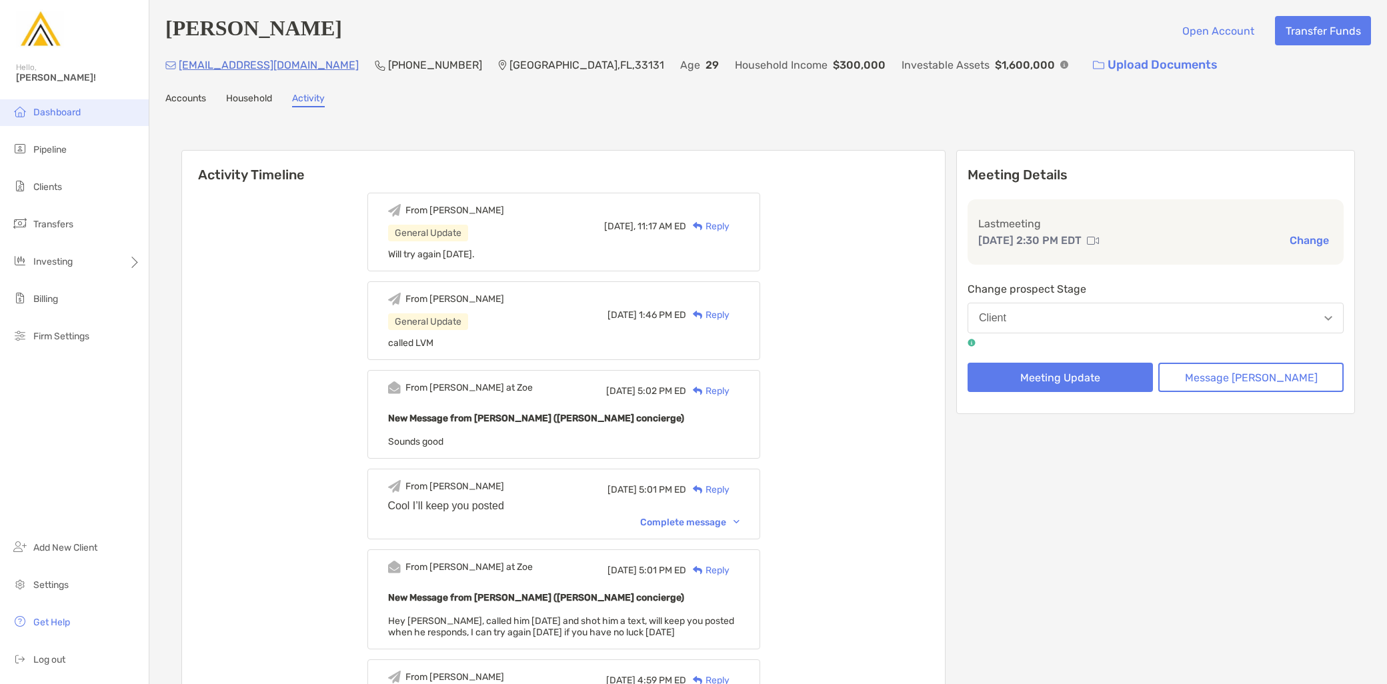
click at [80, 111] on span "Dashboard" at bounding box center [56, 112] width 47 height 11
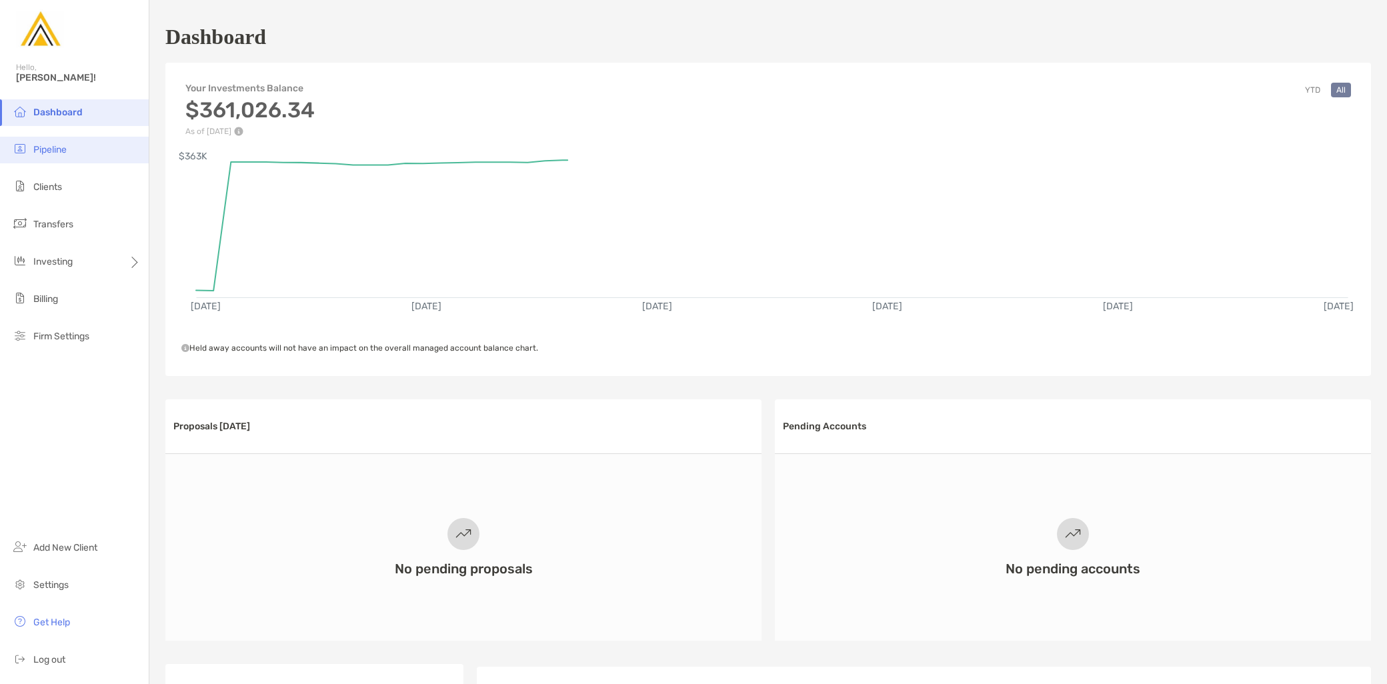
click at [75, 150] on li "Pipeline" at bounding box center [74, 150] width 149 height 27
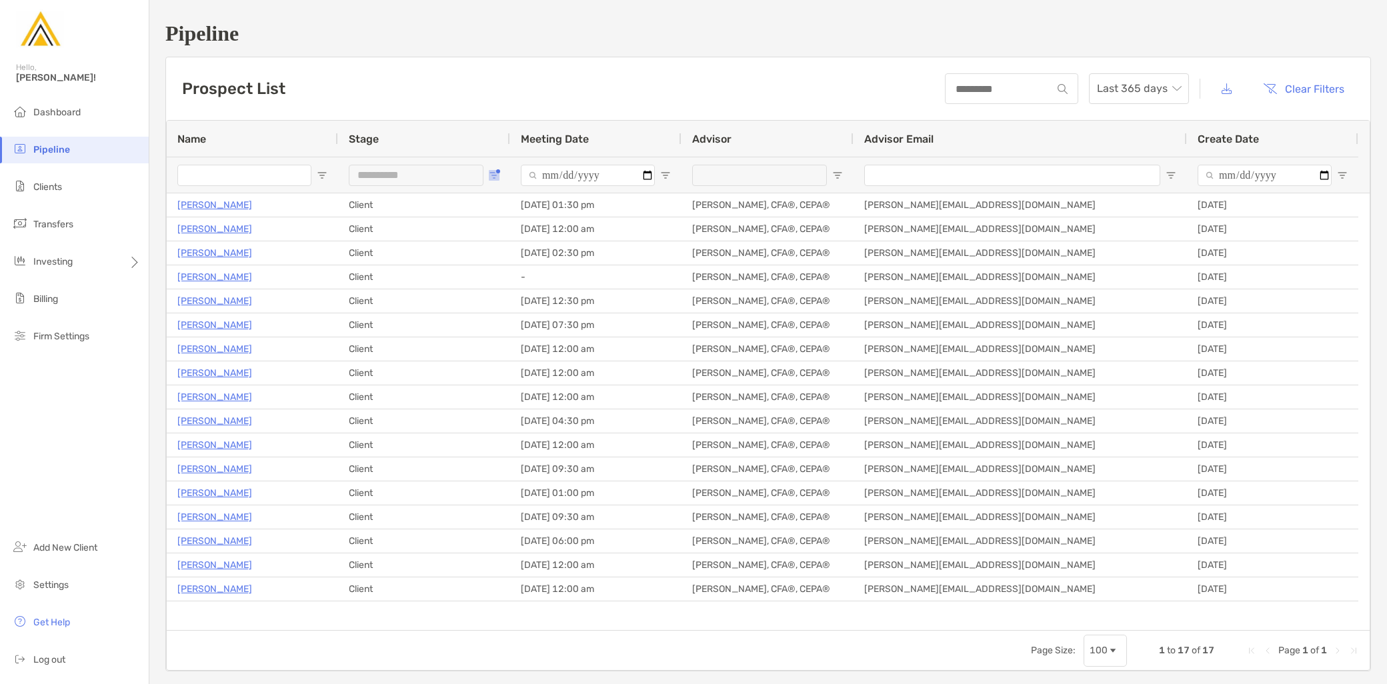
click at [493, 171] on span "Open Filter Menu" at bounding box center [494, 175] width 11 height 11
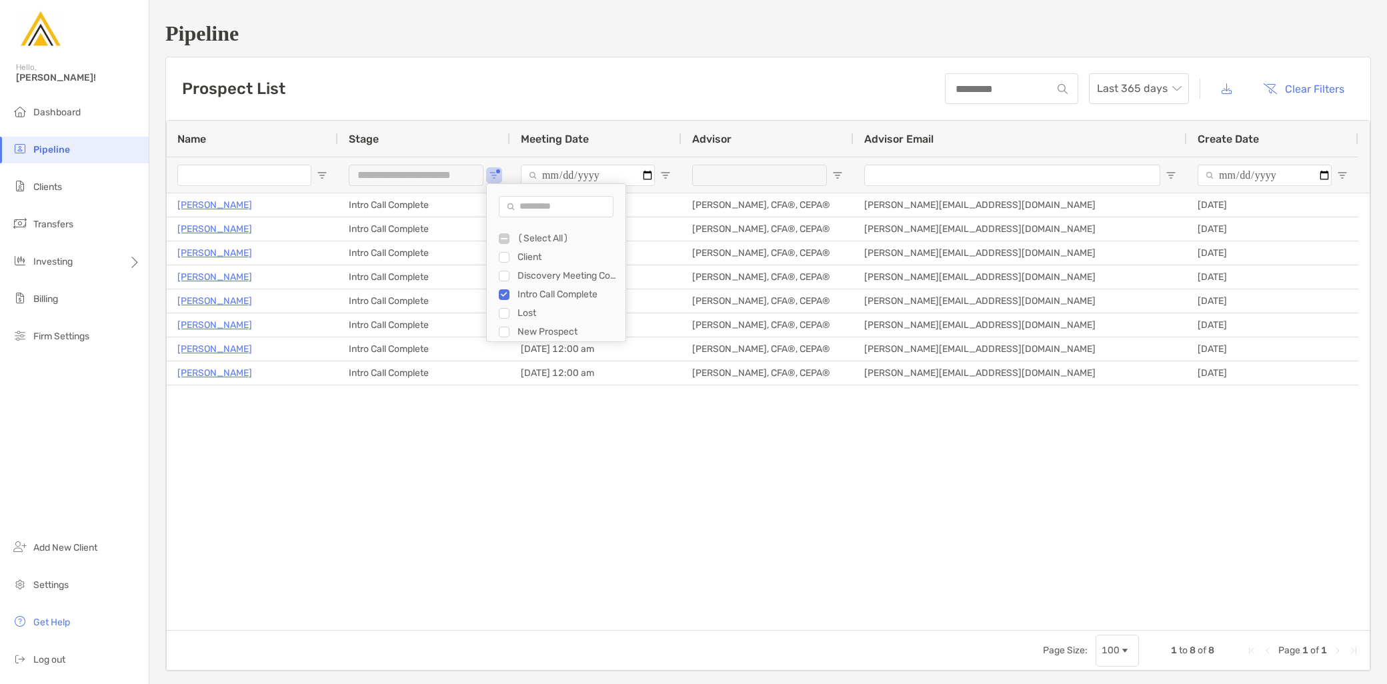
click at [502, 283] on div "Discovery Meeting Complete" at bounding box center [562, 276] width 127 height 19
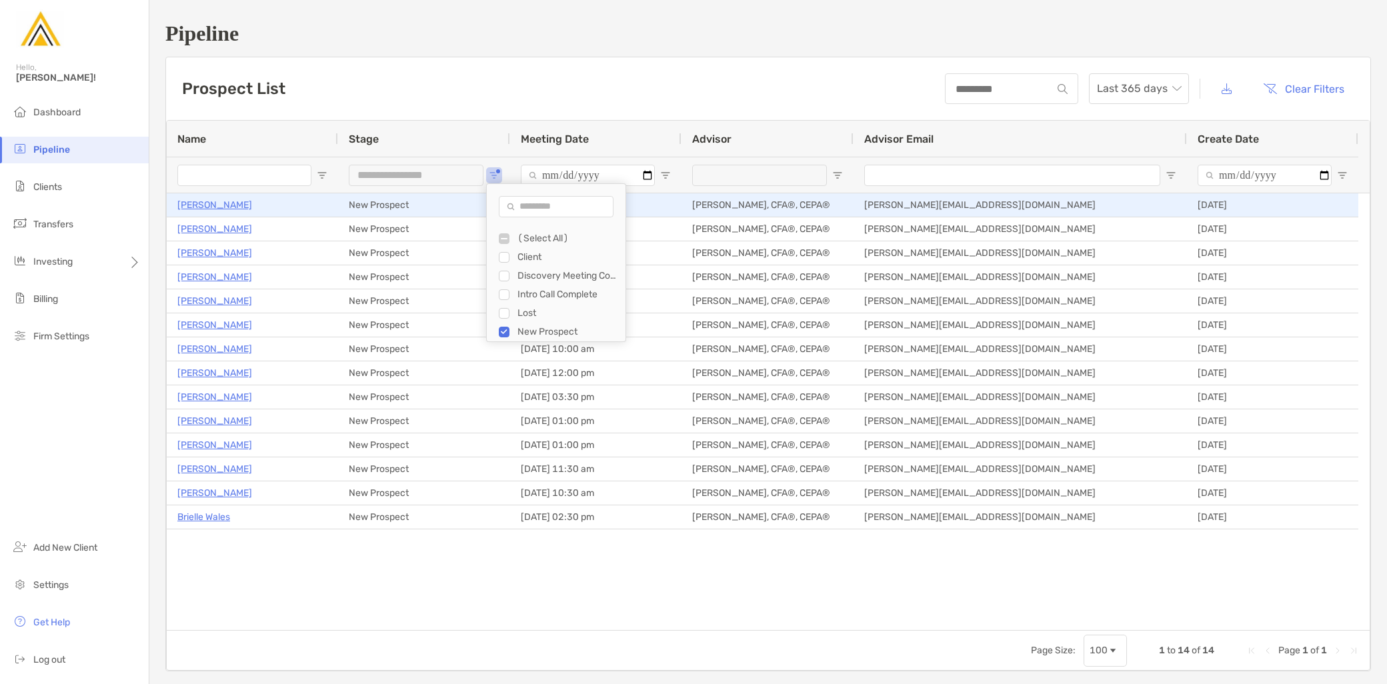
click at [200, 200] on p "[PERSON_NAME]" at bounding box center [214, 205] width 75 height 17
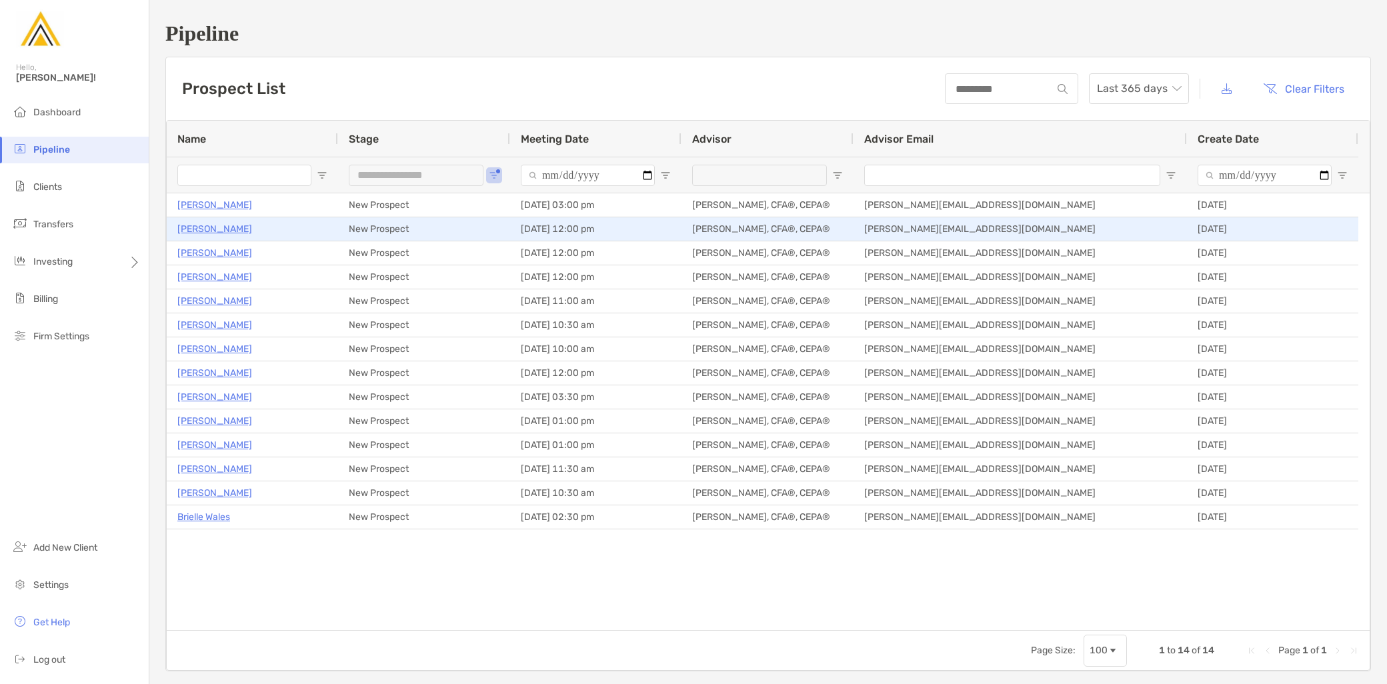
click at [220, 230] on p "Jay Camoney" at bounding box center [214, 229] width 75 height 17
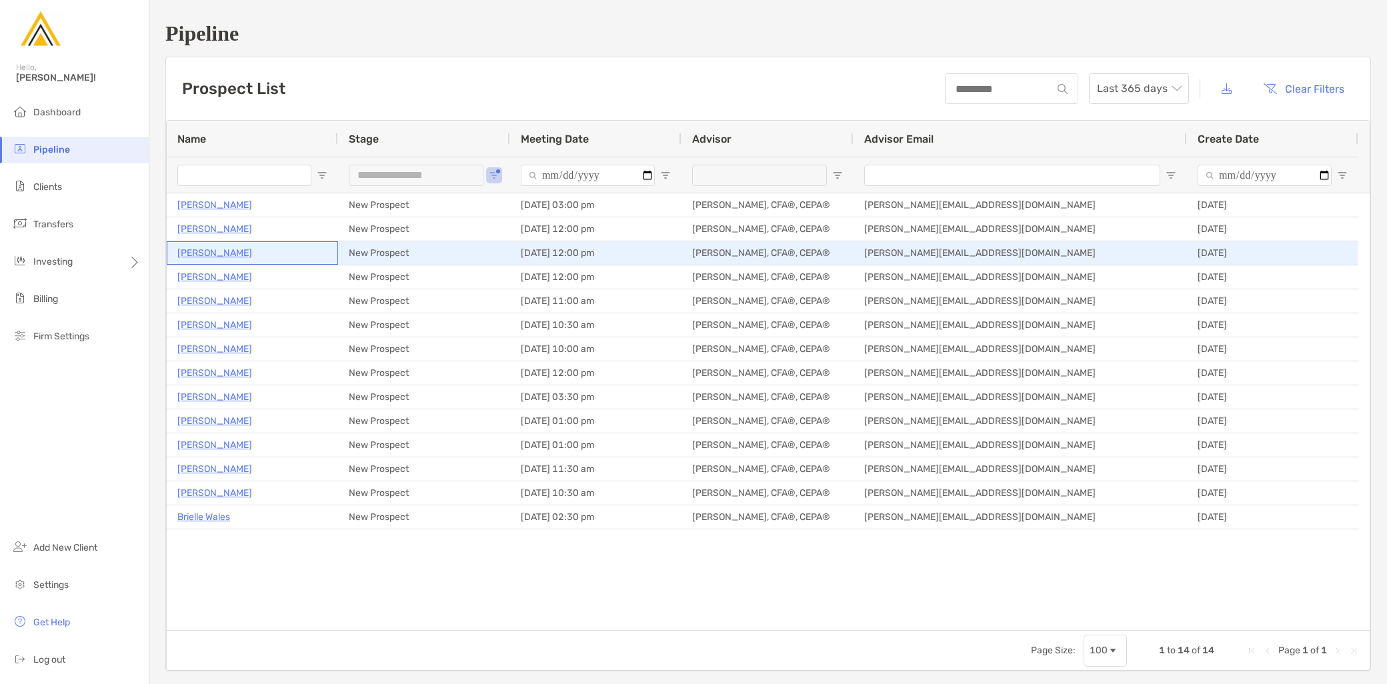
click at [211, 251] on p "Amit Roy" at bounding box center [214, 253] width 75 height 17
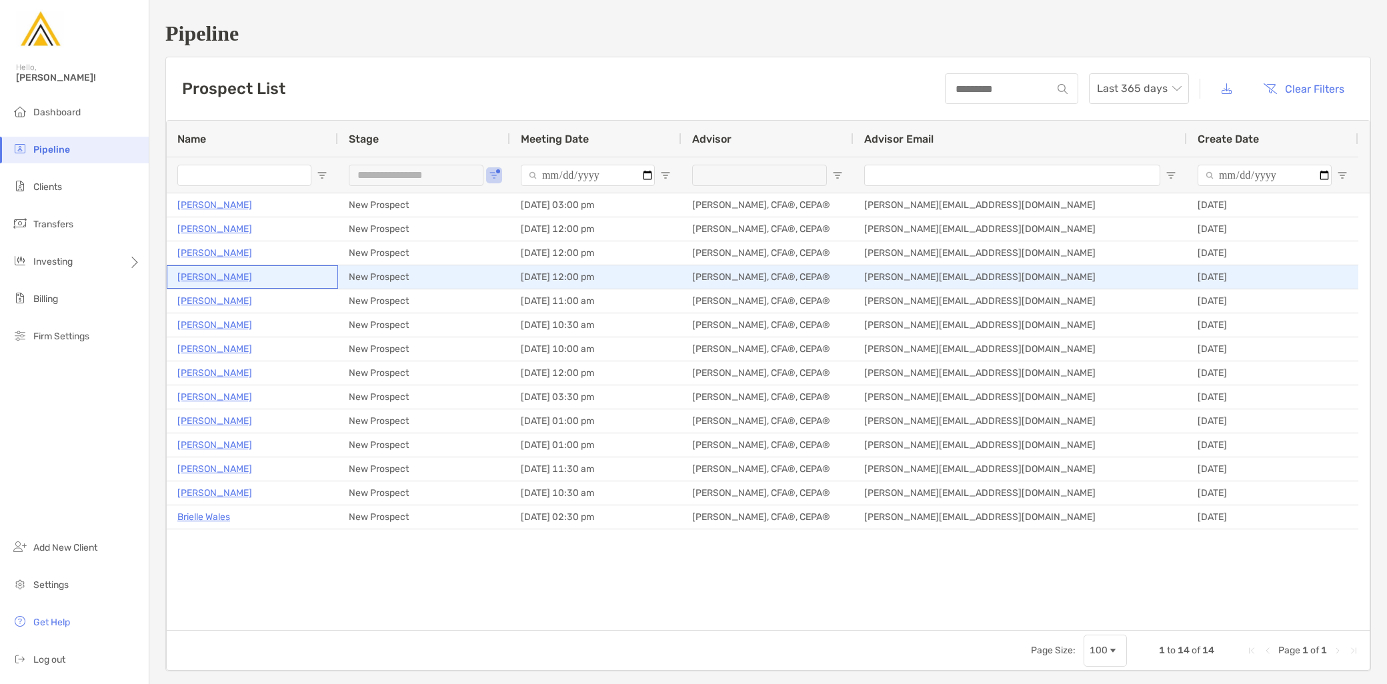
click at [227, 277] on p "Monica Chang" at bounding box center [214, 277] width 75 height 17
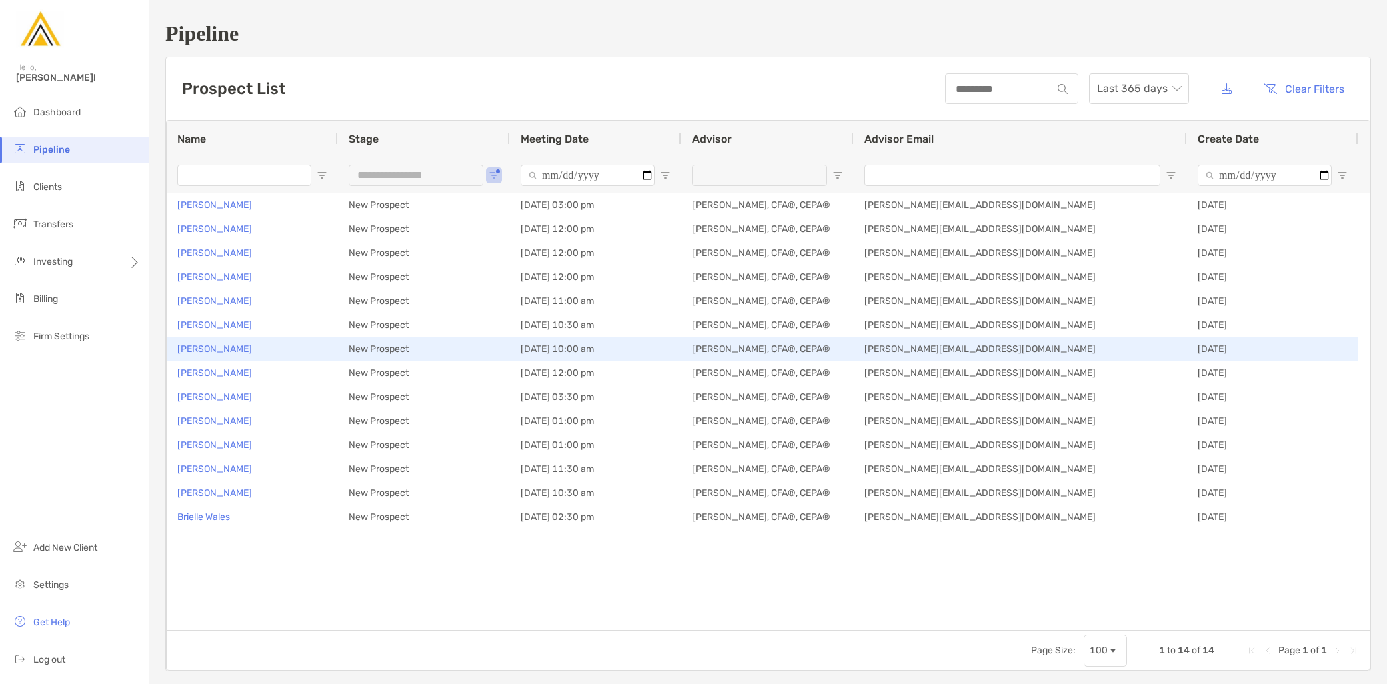
click at [215, 347] on p "Kevin Winnie" at bounding box center [214, 349] width 75 height 17
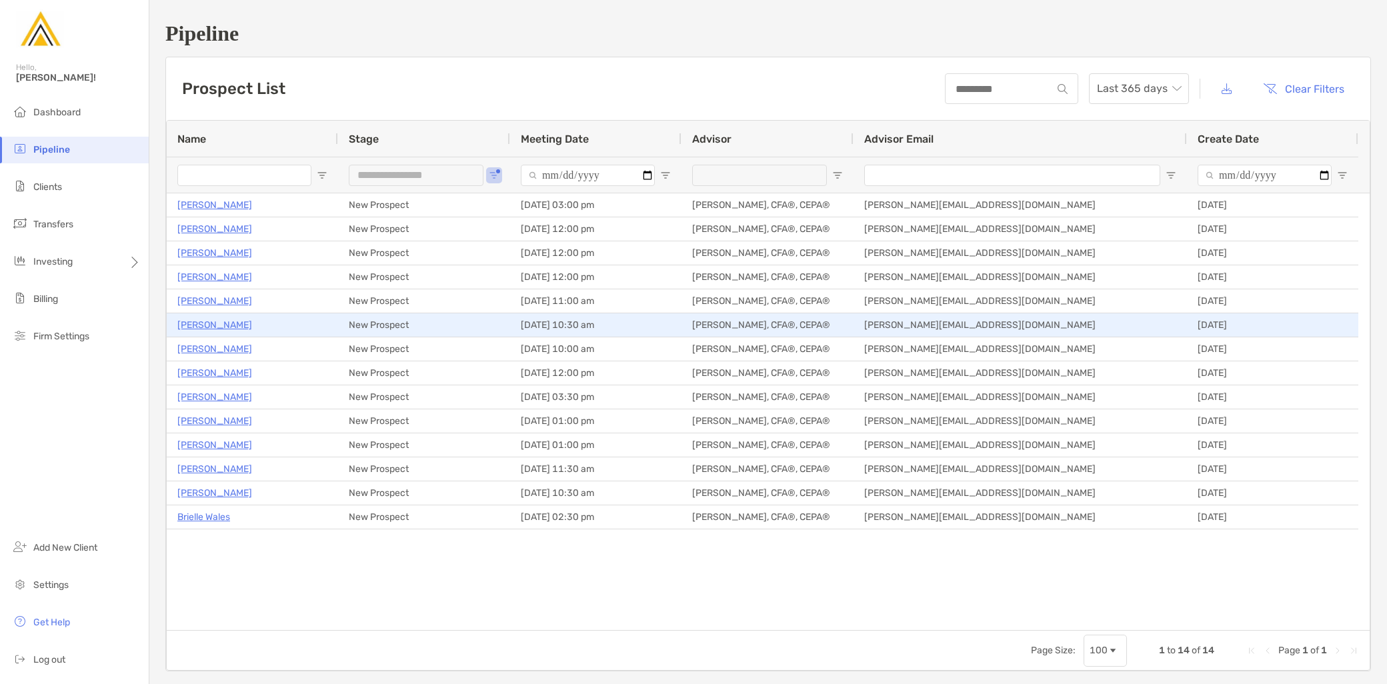
click at [215, 321] on p "Matt Woster" at bounding box center [214, 325] width 75 height 17
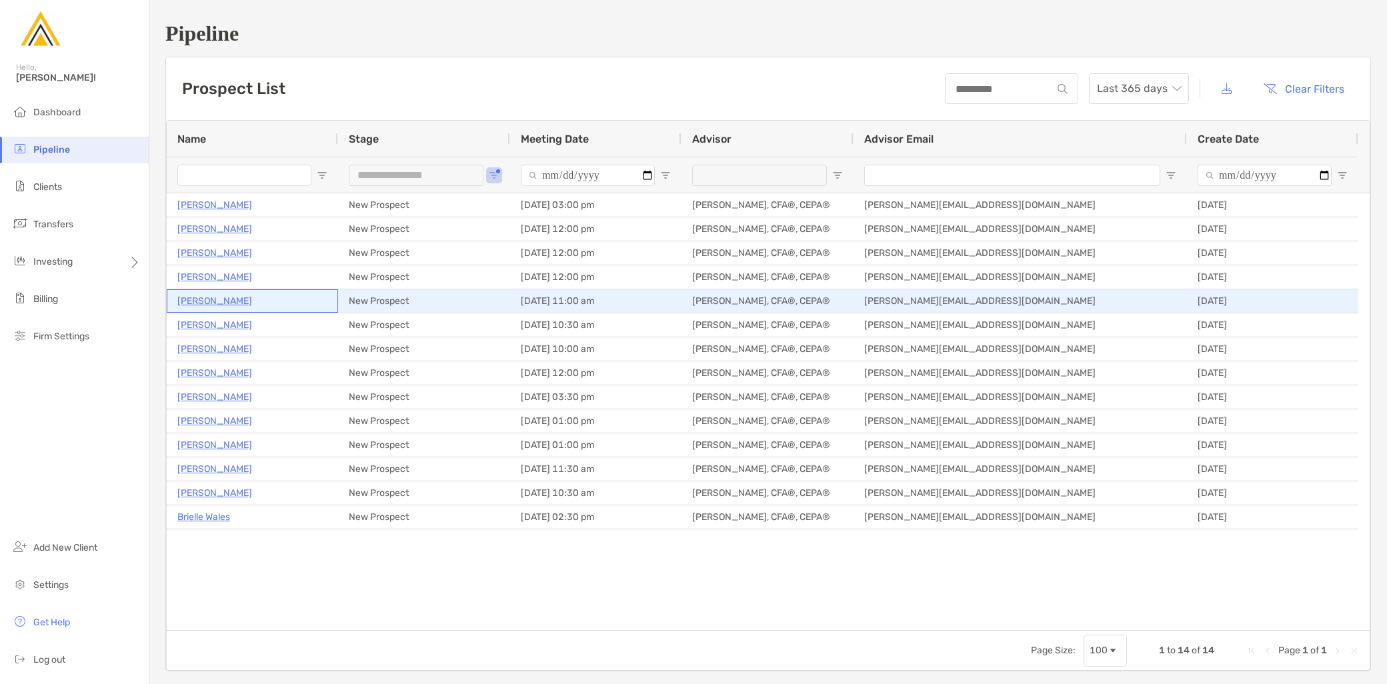
click at [215, 296] on p "Marc Wallack" at bounding box center [214, 301] width 75 height 17
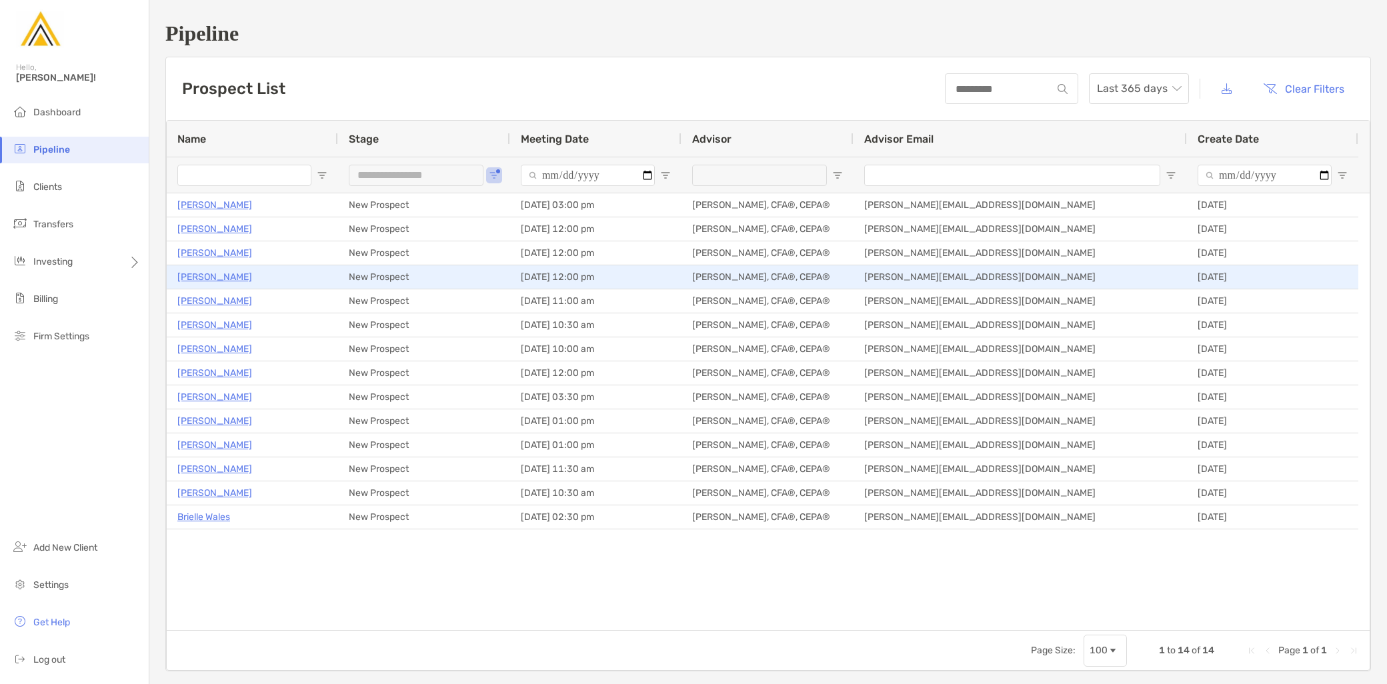
click at [217, 275] on p "Monica Chang" at bounding box center [214, 277] width 75 height 17
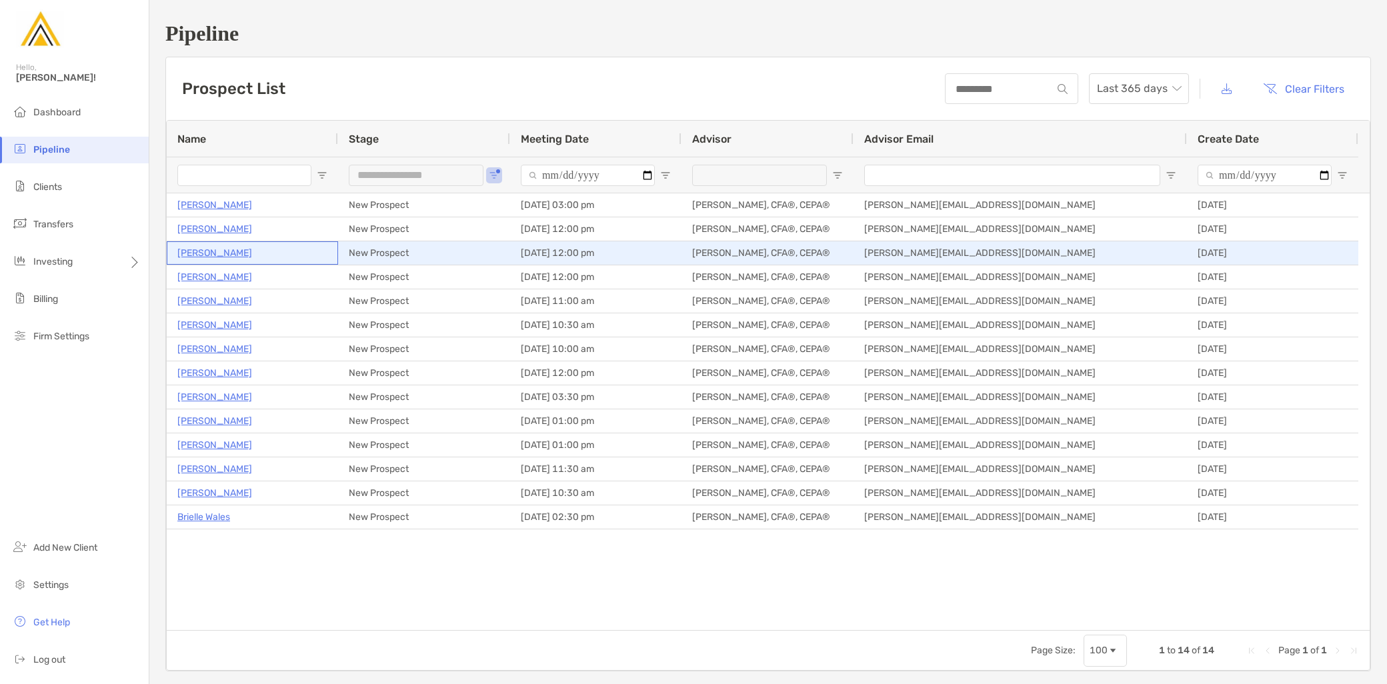
click at [196, 252] on p "Amit Roy" at bounding box center [214, 253] width 75 height 17
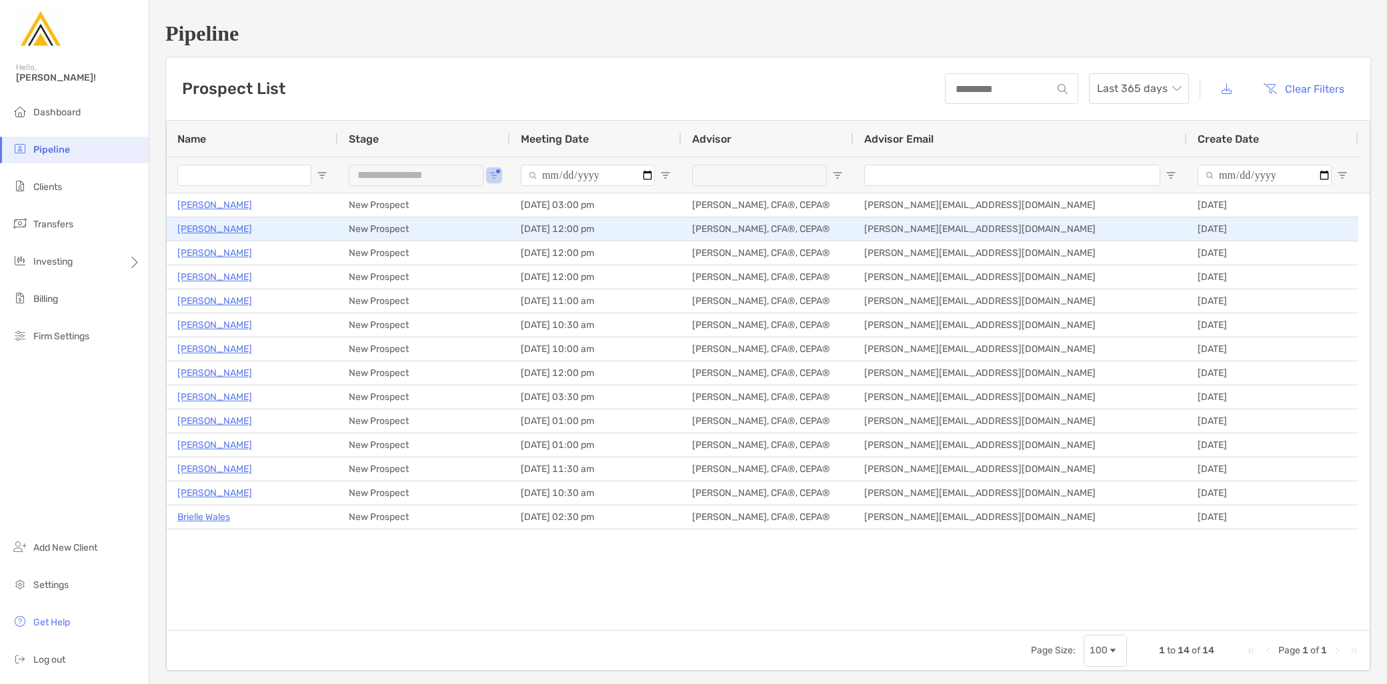
click at [216, 227] on p "Jay Camoney" at bounding box center [214, 229] width 75 height 17
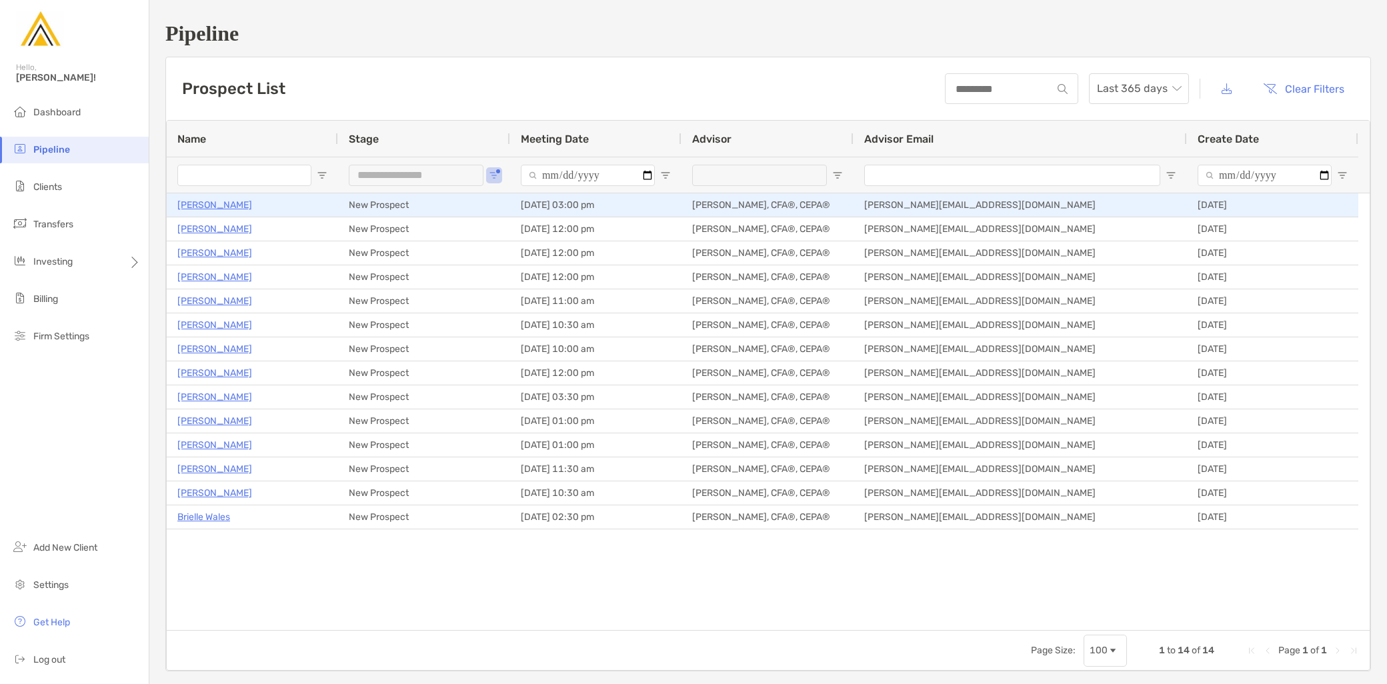
click at [214, 204] on p "[PERSON_NAME]" at bounding box center [214, 205] width 75 height 17
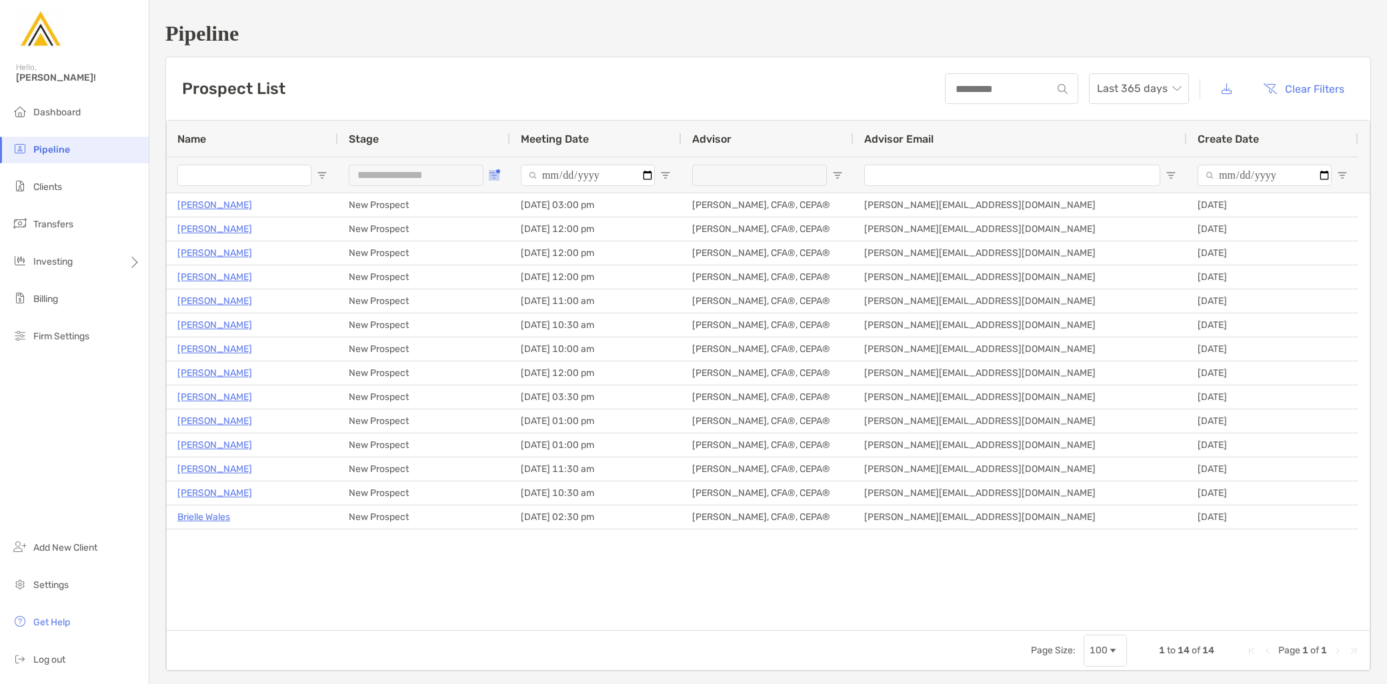
click at [489, 176] on span "Open Filter Menu" at bounding box center [494, 175] width 11 height 11
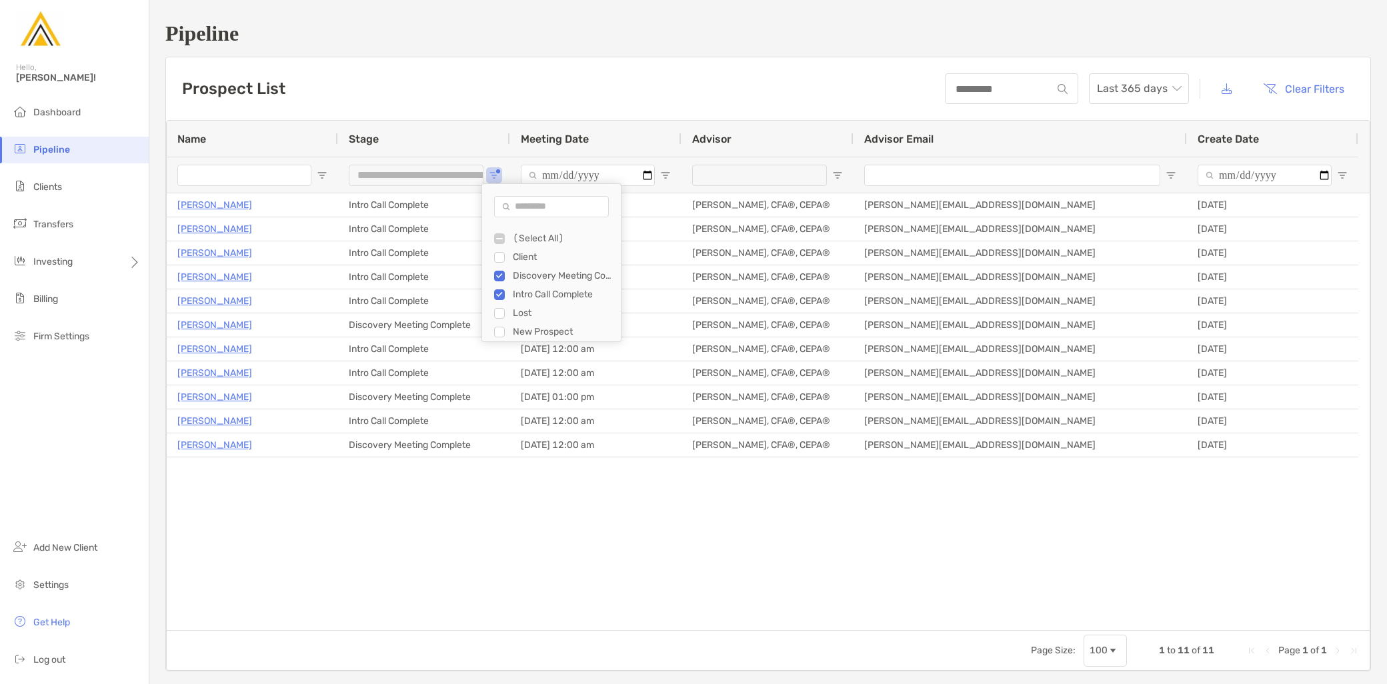
type input "**********"
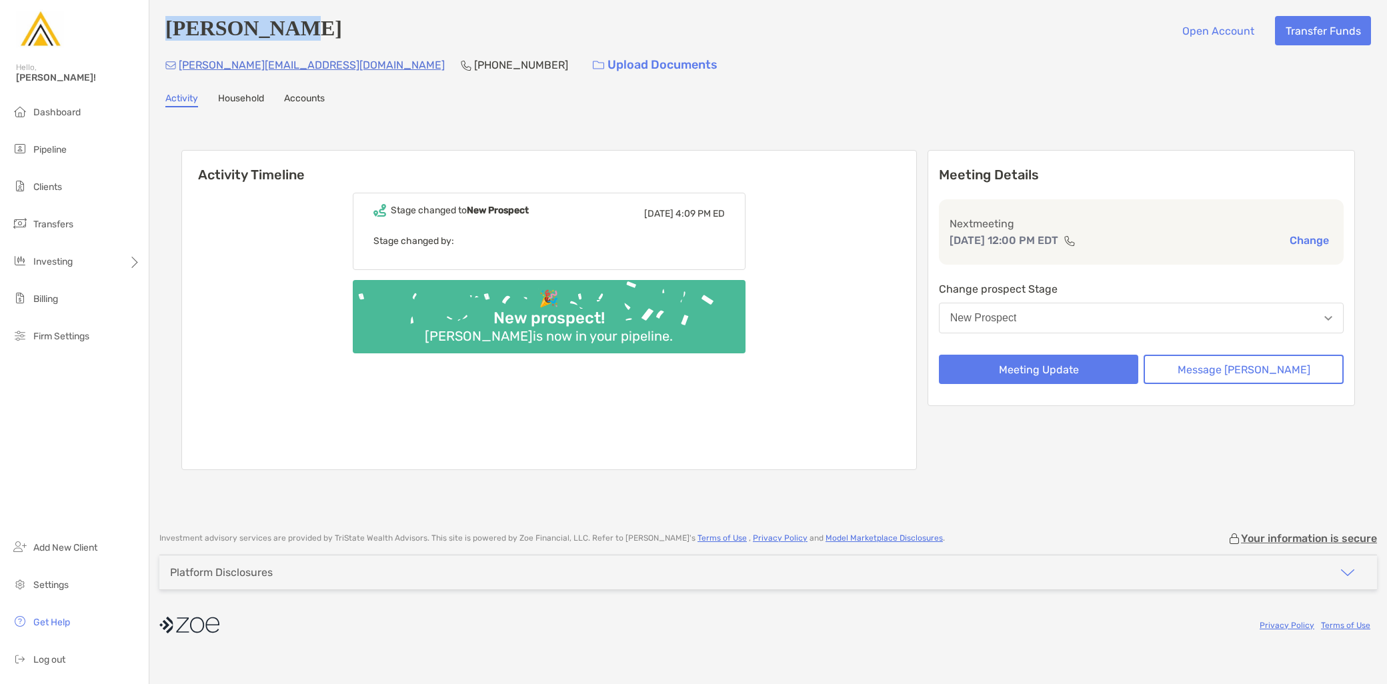
drag, startPoint x: 314, startPoint y: 44, endPoint x: 155, endPoint y: 43, distance: 159.4
click at [155, 43] on div "Jay Camoney Open Account Transfer Funds jay.camoney@gmail.com (302) 824-4739 Up…" at bounding box center [768, 259] width 1238 height 519
